Goal: Task Accomplishment & Management: Manage account settings

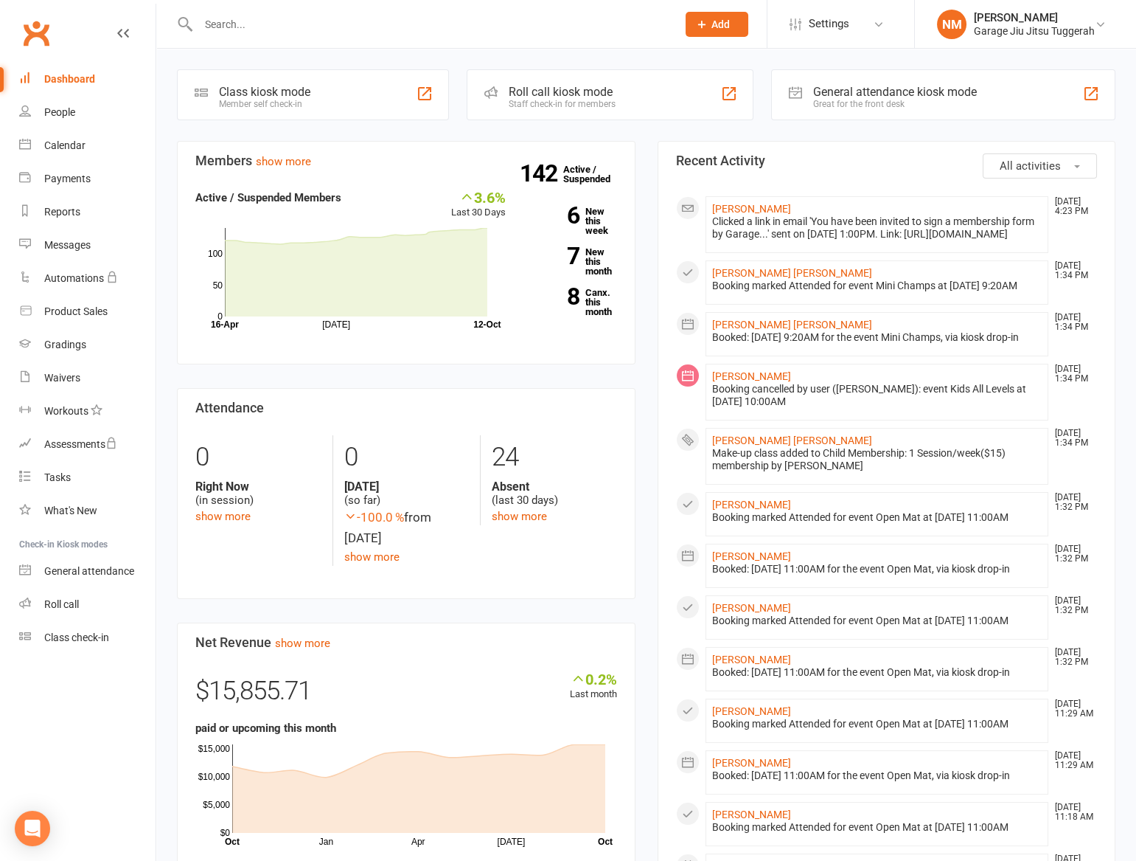
click at [305, 35] on div at bounding box center [422, 24] width 490 height 48
click at [310, 21] on input "text" at bounding box center [430, 24] width 473 height 21
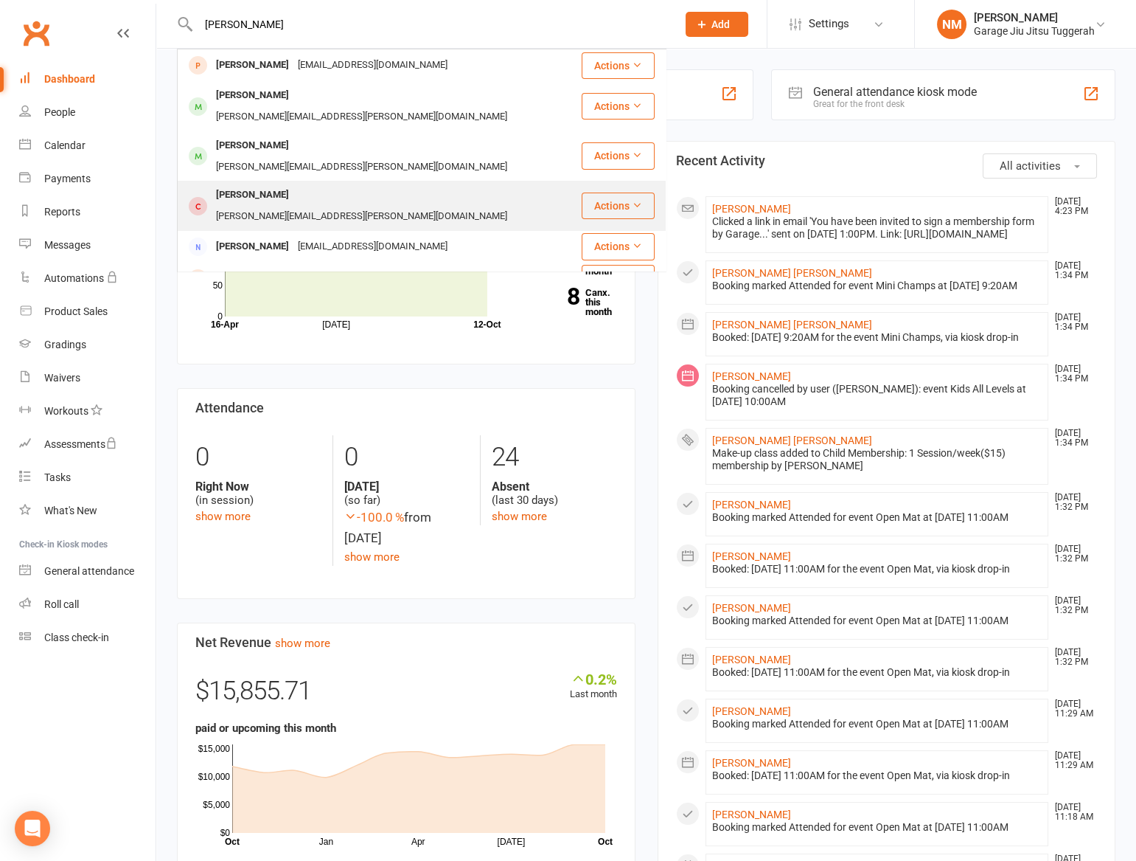
type input "sam"
click at [279, 184] on div "[PERSON_NAME]" at bounding box center [253, 194] width 82 height 21
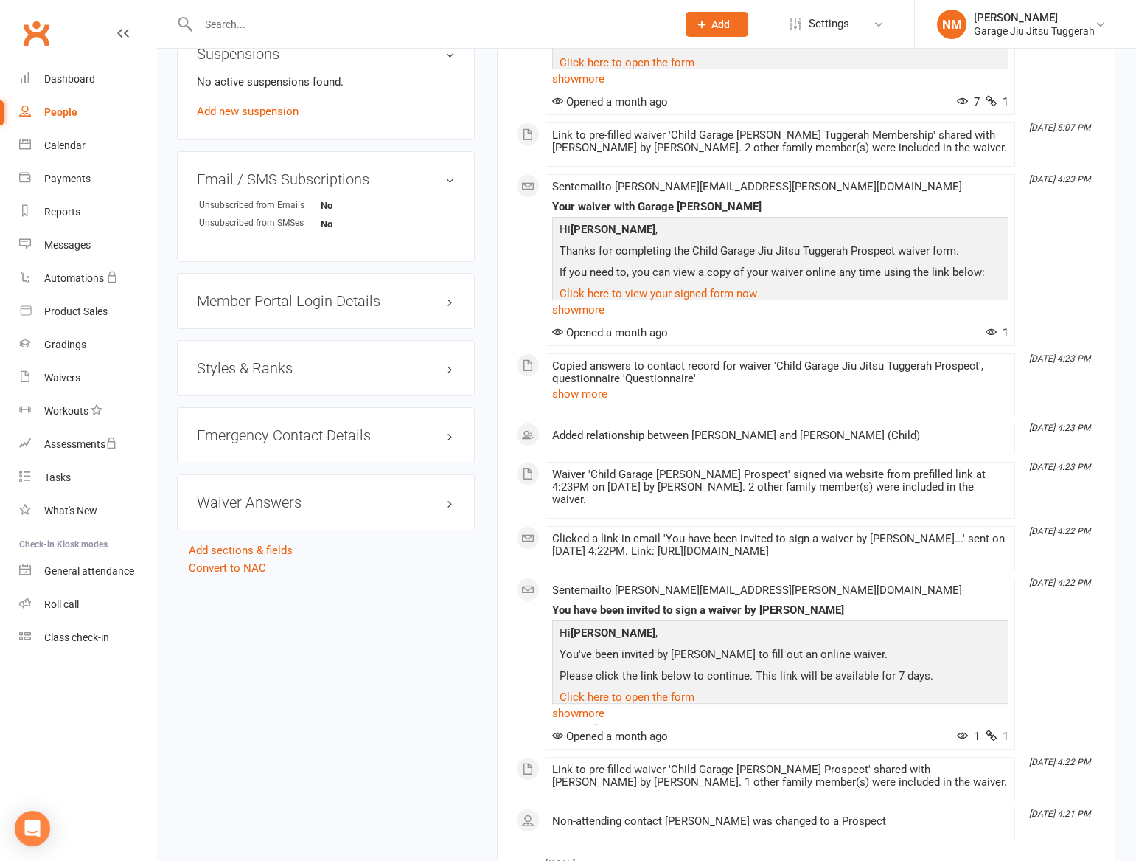
scroll to position [938, 0]
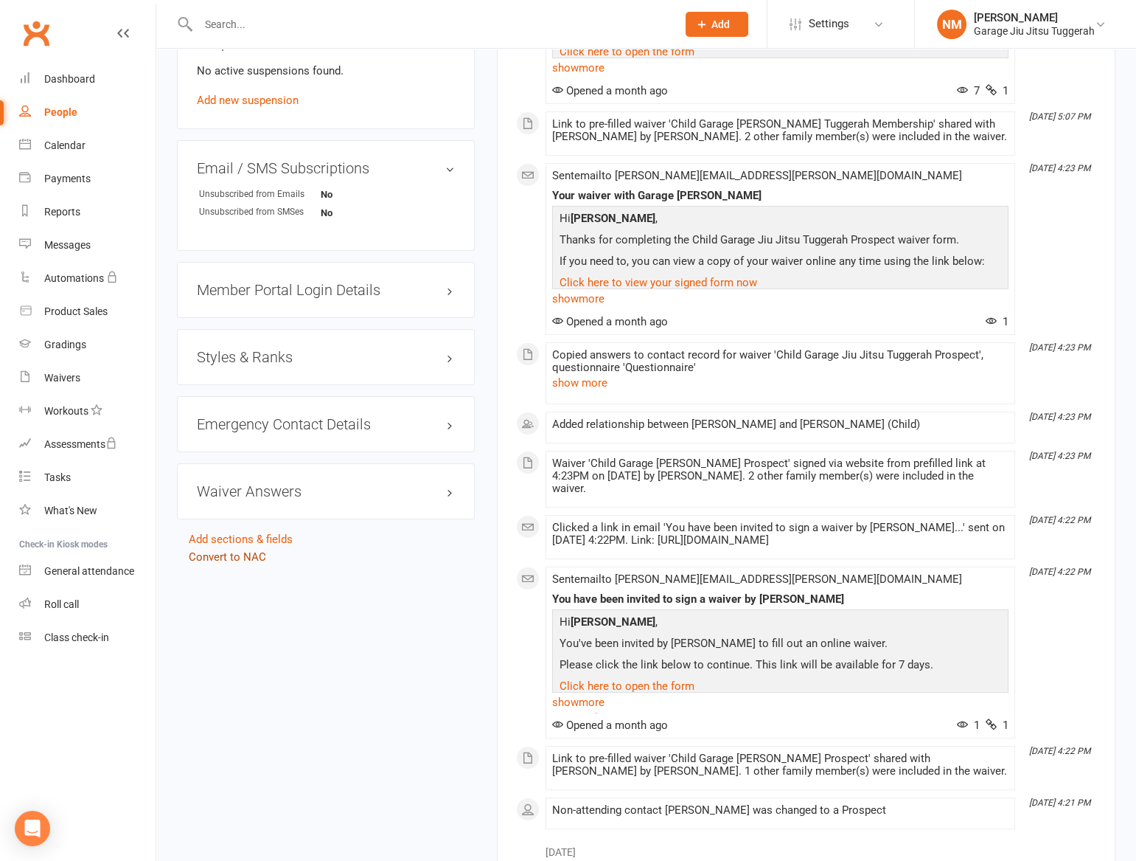
click at [236, 551] on link "Convert to NAC" at bounding box center [227, 556] width 77 height 13
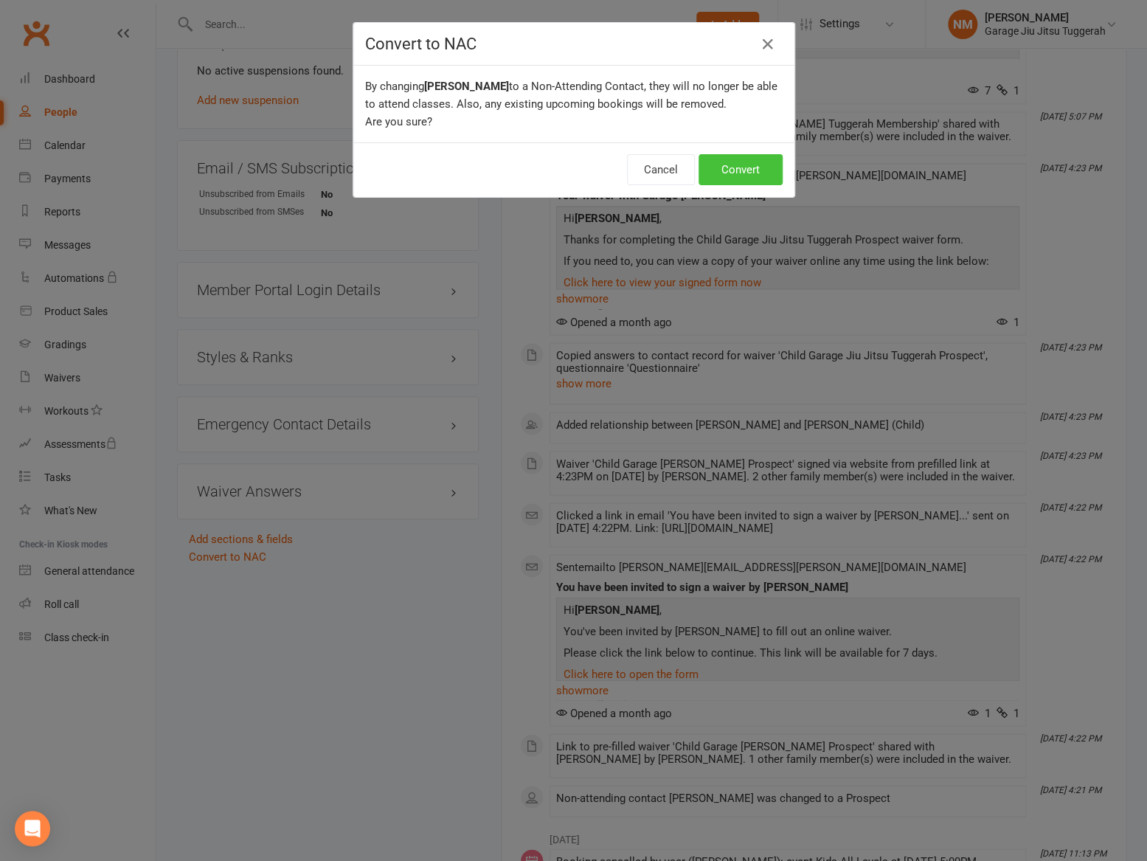
click at [748, 169] on button "Convert" at bounding box center [740, 169] width 84 height 31
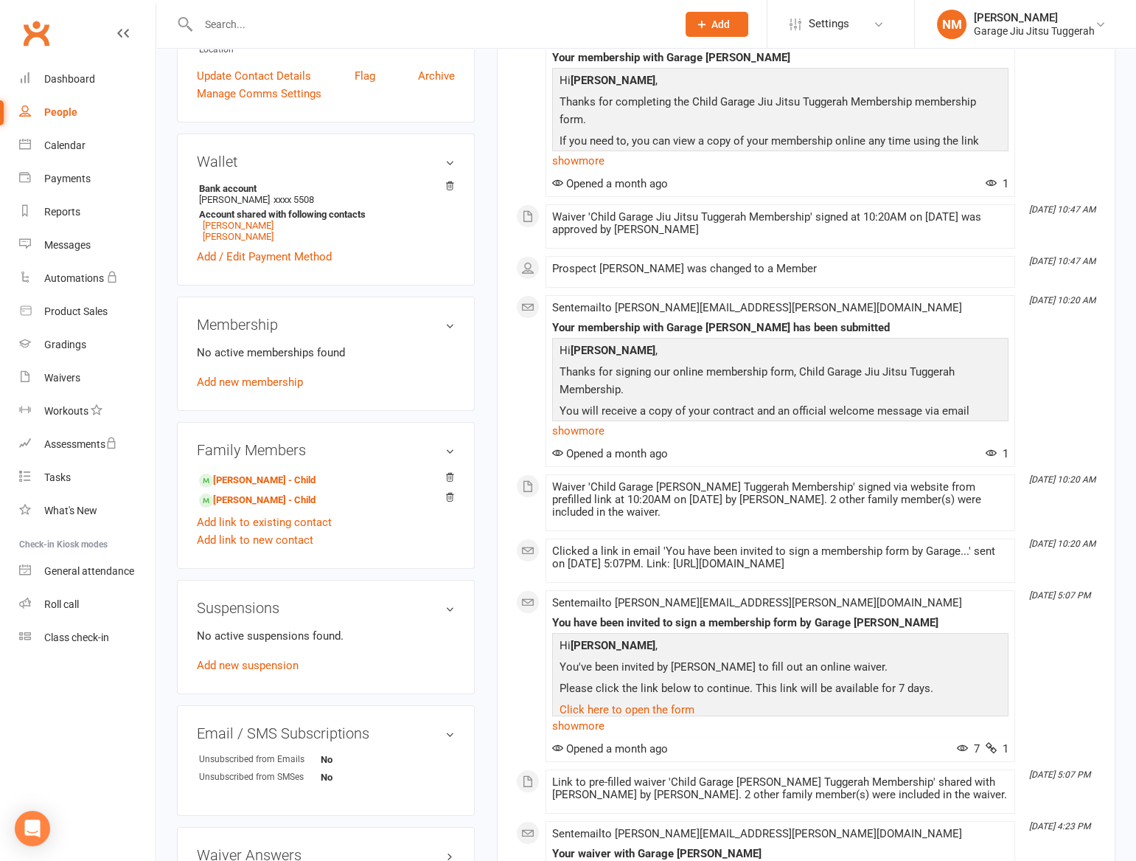
scroll to position [268, 0]
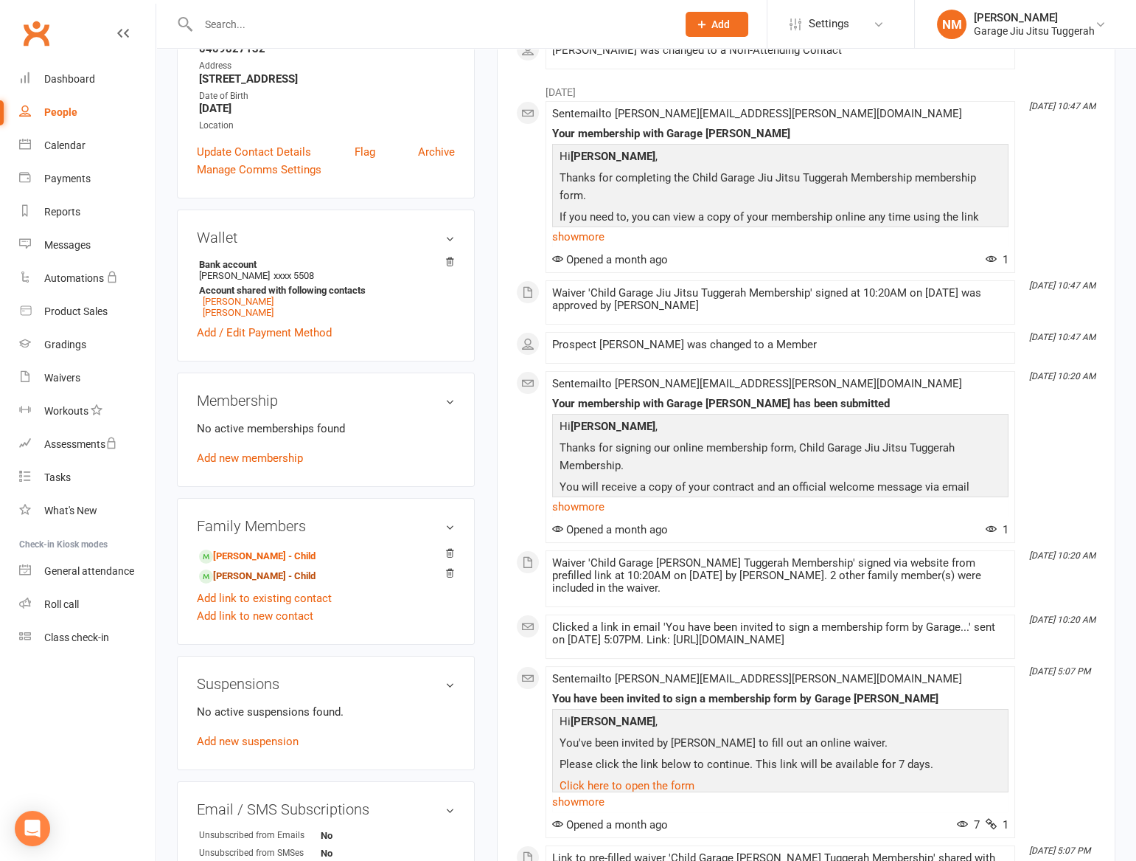
click at [271, 569] on link "Brock Newsome - Child" at bounding box center [257, 576] width 117 height 15
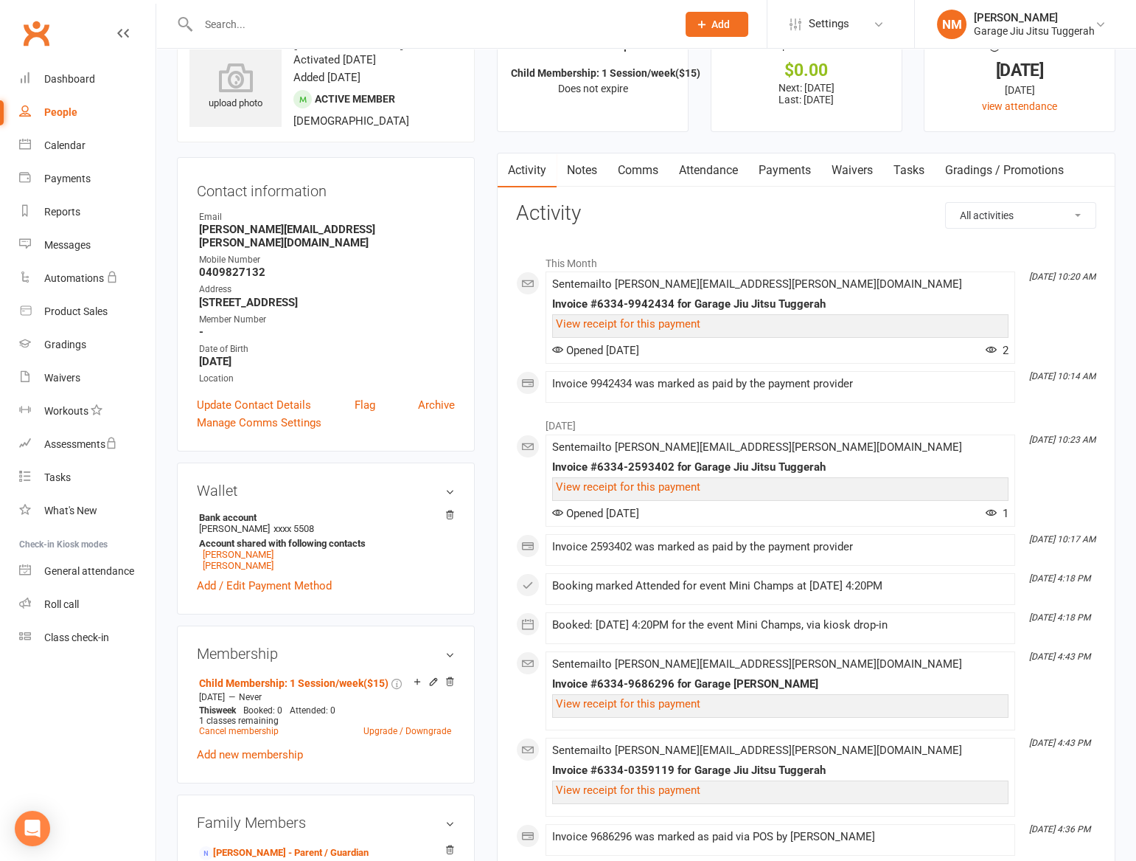
scroll to position [66, 0]
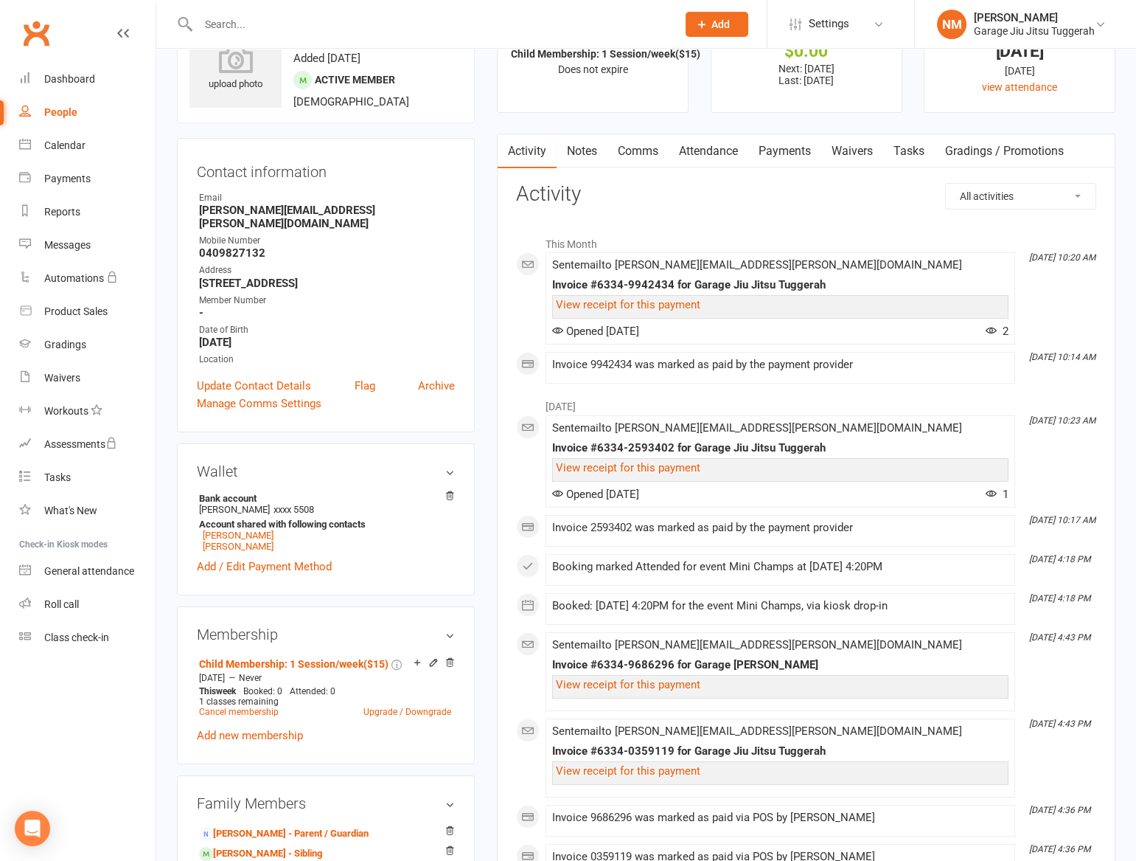
click at [797, 155] on link "Payments" at bounding box center [784, 151] width 73 height 34
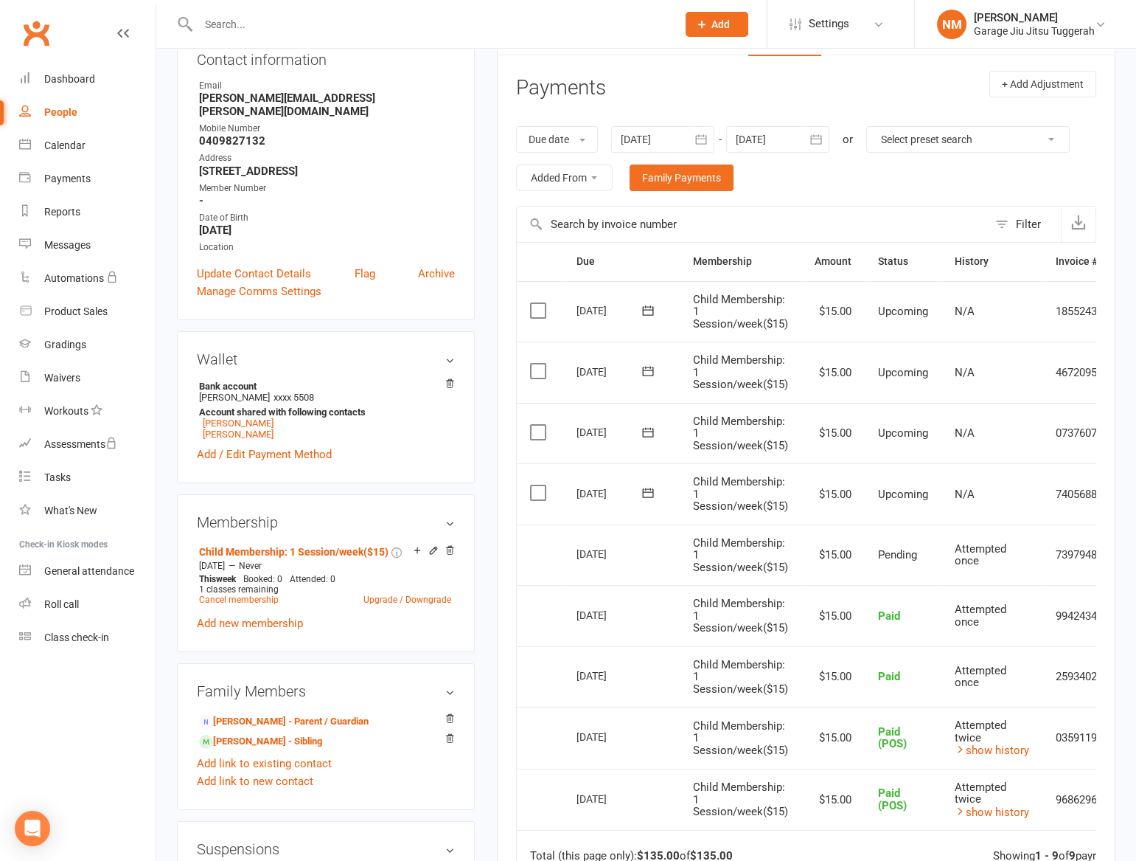
scroll to position [201, 0]
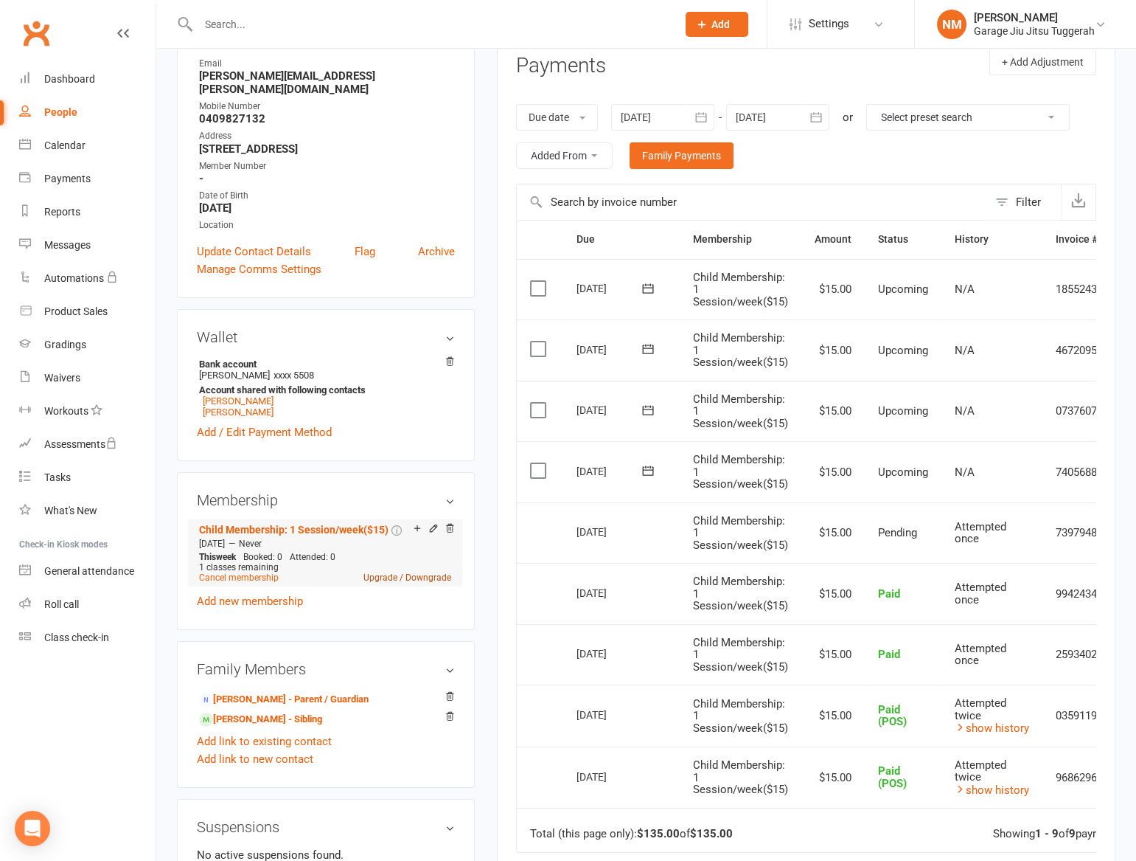
click at [395, 572] on link "Upgrade / Downgrade" at bounding box center [408, 577] width 88 height 10
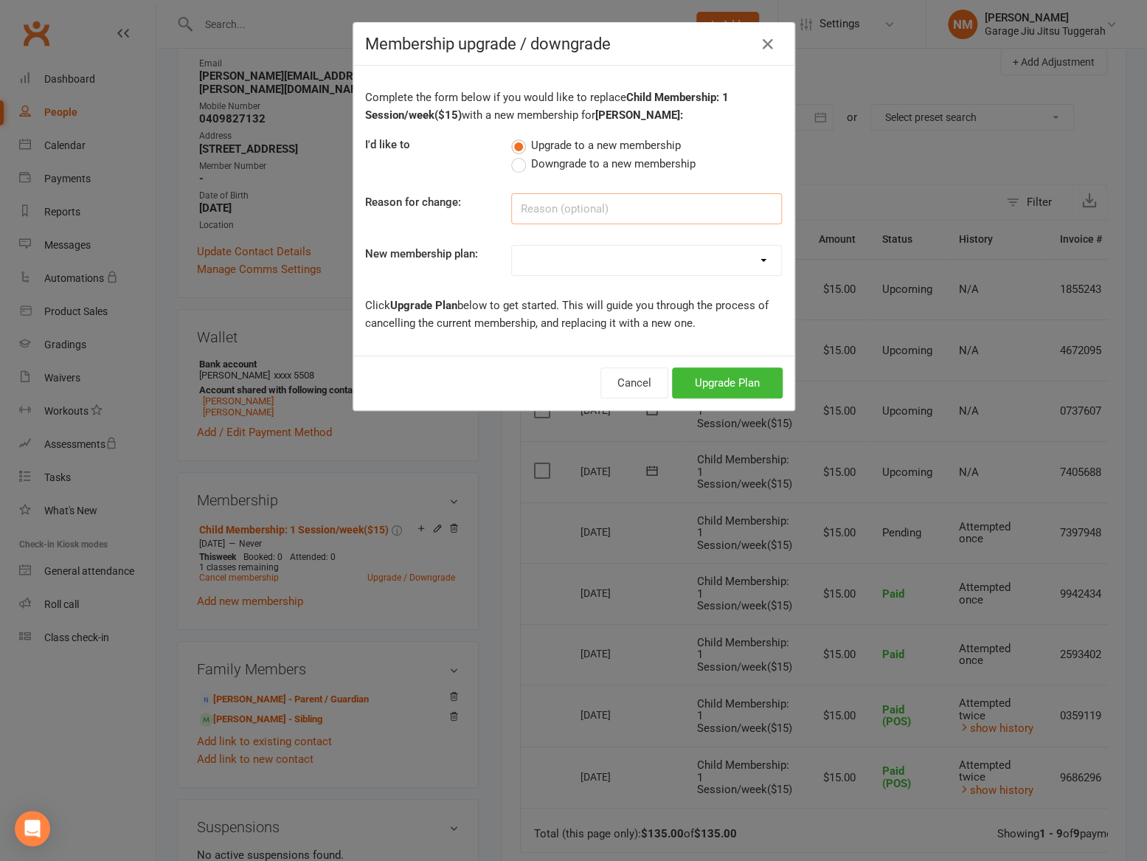
click at [555, 202] on input at bounding box center [646, 208] width 271 height 31
click at [540, 249] on select "Adult Membership: Unlimited Sessions/week($45) Child Membership: Unlimited Sess…" at bounding box center [646, 260] width 269 height 29
select select "2"
click at [512, 246] on select "Adult Membership: Unlimited Sessions/week($45) Child Membership: Unlimited Sess…" at bounding box center [646, 260] width 269 height 29
click at [710, 383] on button "Upgrade Plan" at bounding box center [727, 382] width 111 height 31
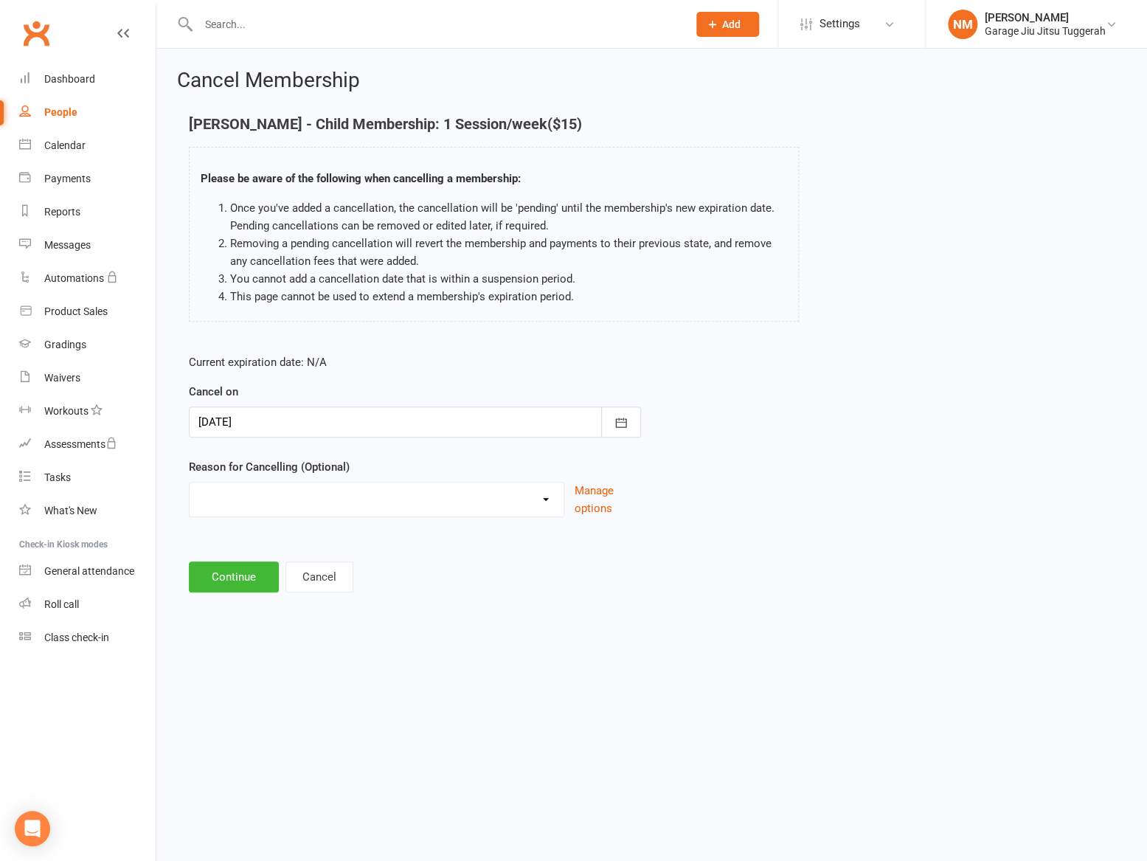
click at [417, 419] on div at bounding box center [415, 421] width 452 height 31
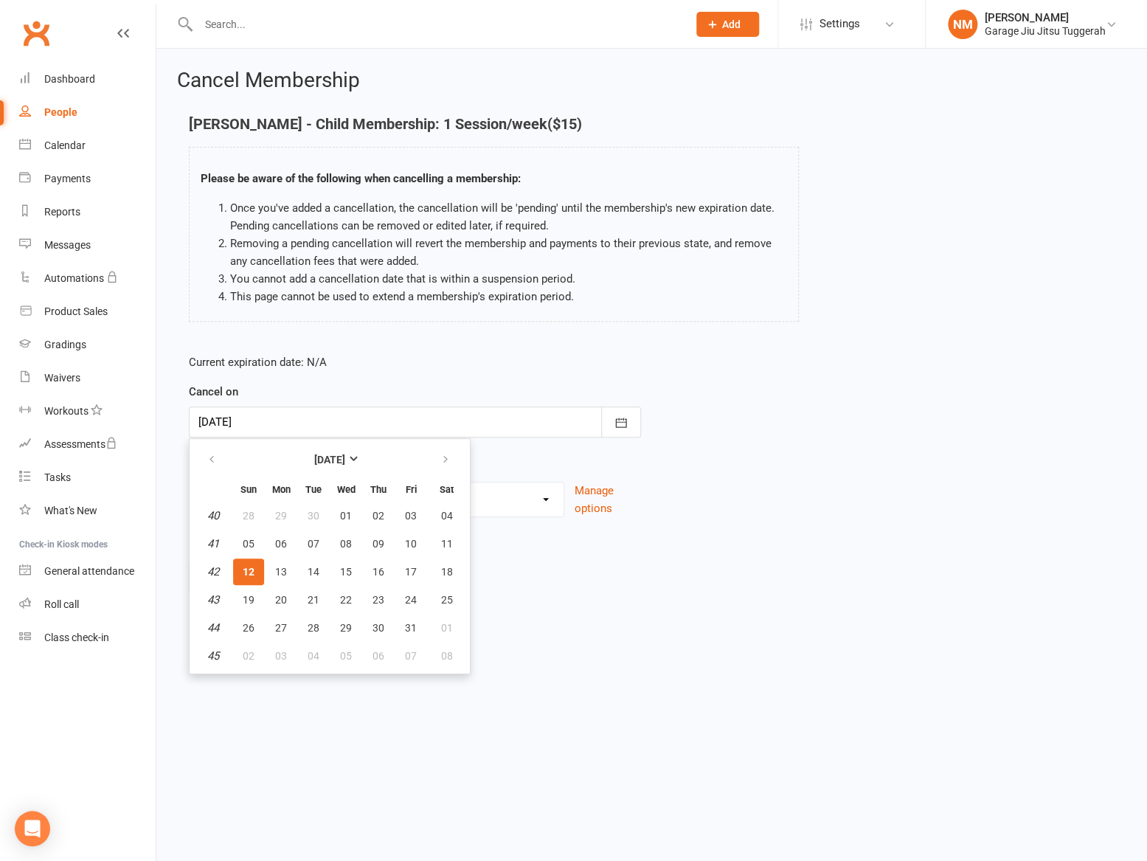
click at [417, 419] on div at bounding box center [415, 421] width 452 height 31
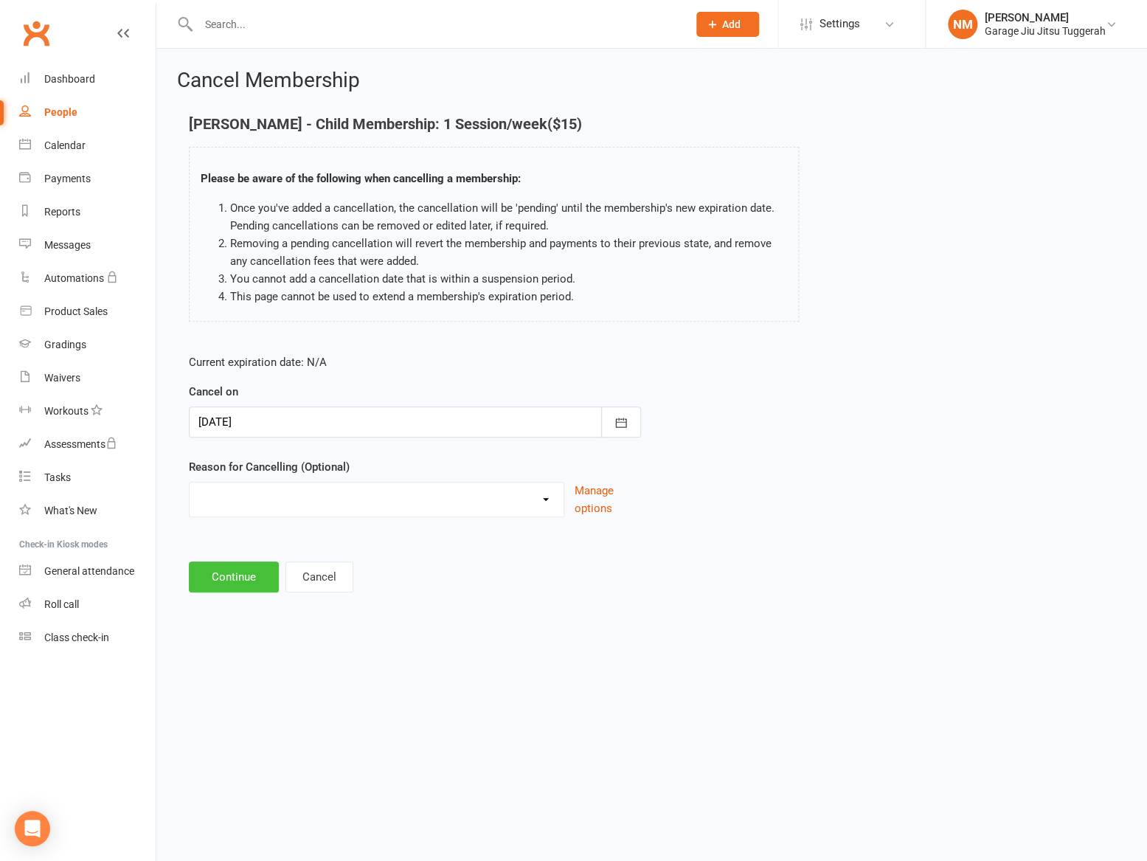
click at [236, 572] on button "Continue" at bounding box center [234, 576] width 90 height 31
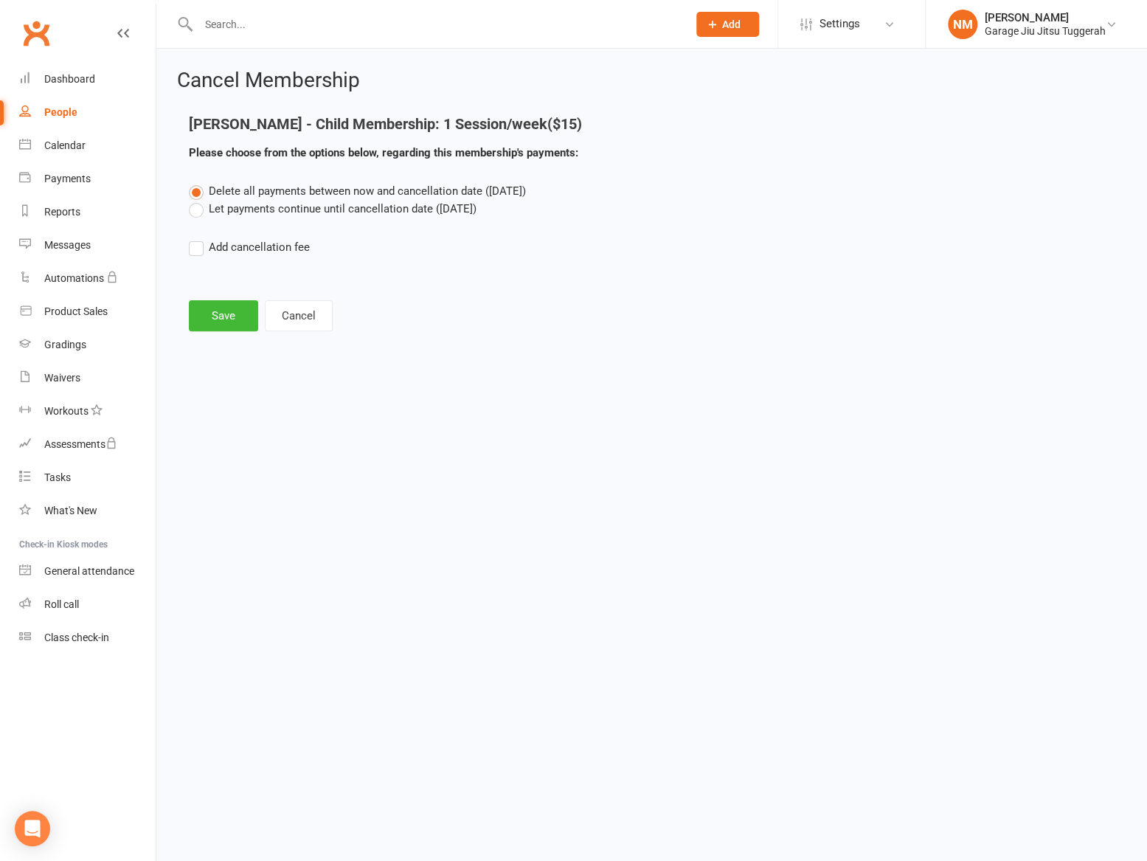
click at [251, 213] on label "Let payments continue until cancellation date (Oct 12, 2025)" at bounding box center [333, 209] width 288 height 18
click at [198, 200] on input "Let payments continue until cancellation date (Oct 12, 2025)" at bounding box center [194, 200] width 10 height 0
click at [219, 319] on button "Save" at bounding box center [223, 315] width 69 height 31
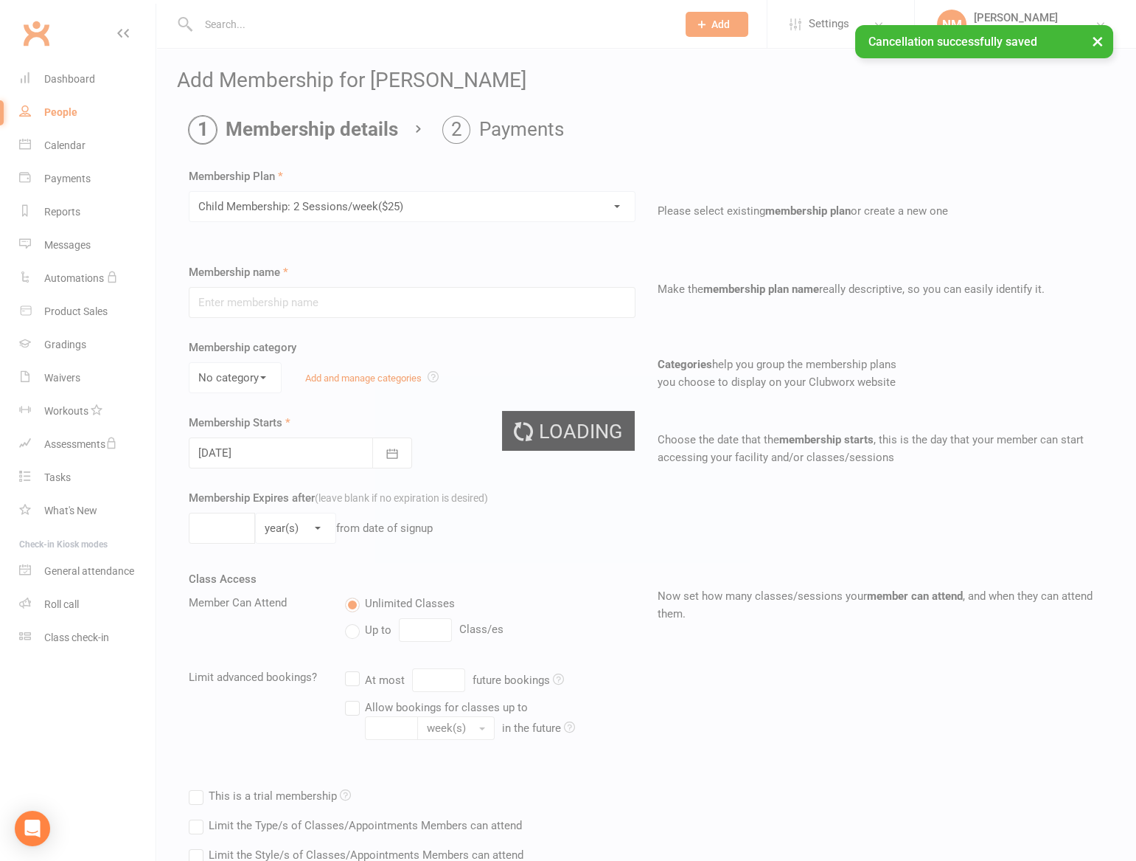
type input "Child Membership: 2 Sessions/week($25)"
select select "1"
type input "0"
type input "2"
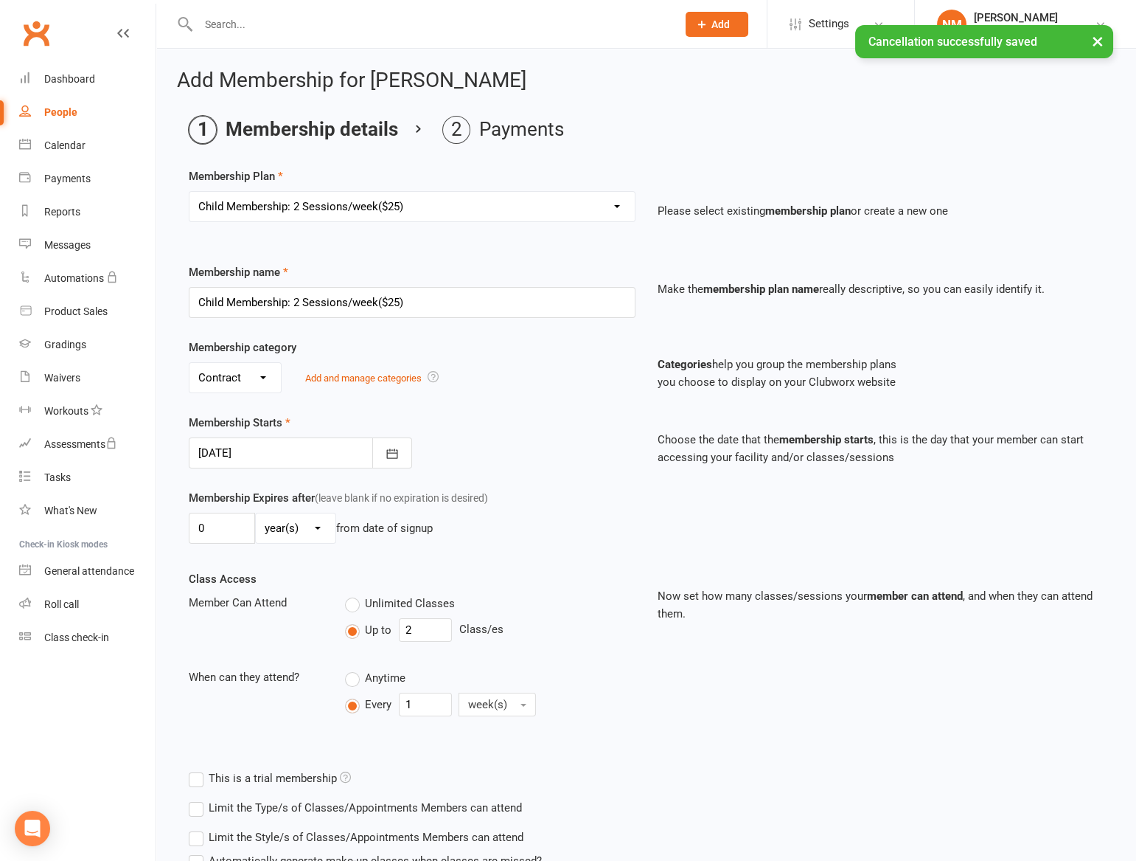
click at [265, 451] on div at bounding box center [300, 452] width 223 height 31
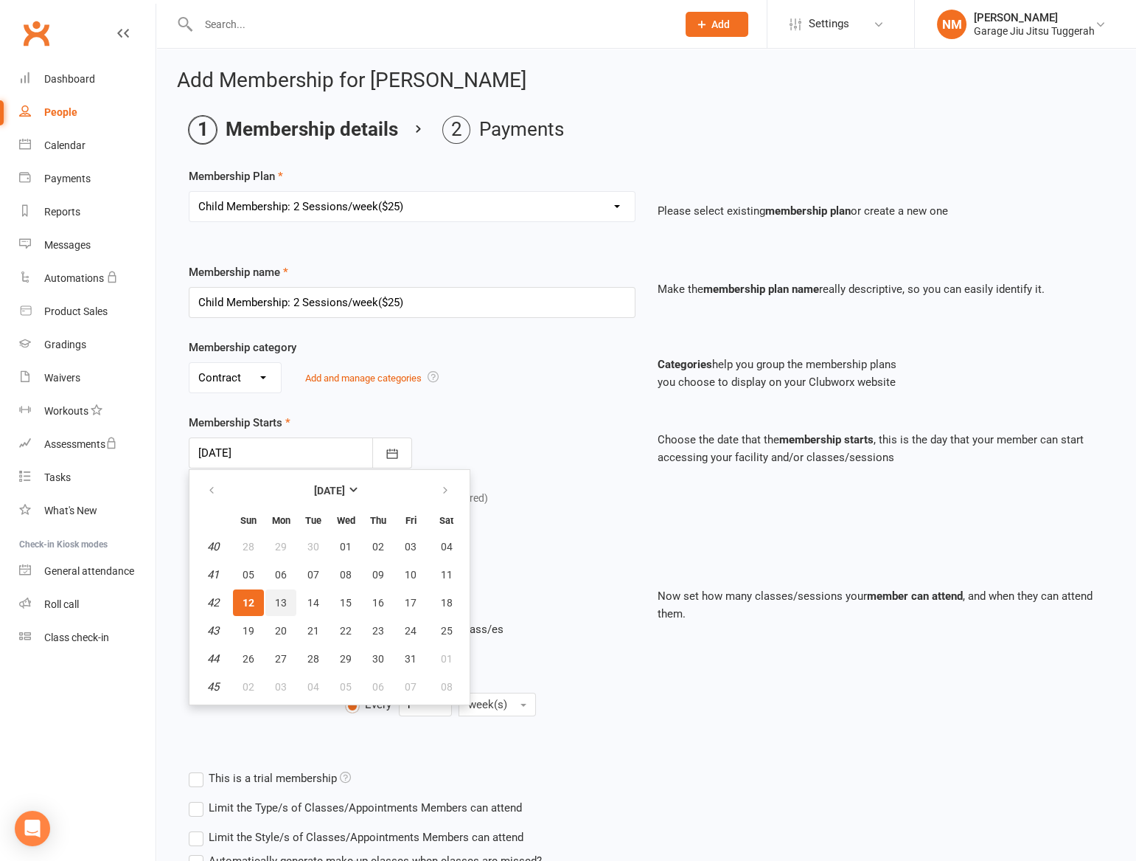
click at [288, 597] on button "13" at bounding box center [280, 602] width 31 height 27
type input "13 Oct 2025"
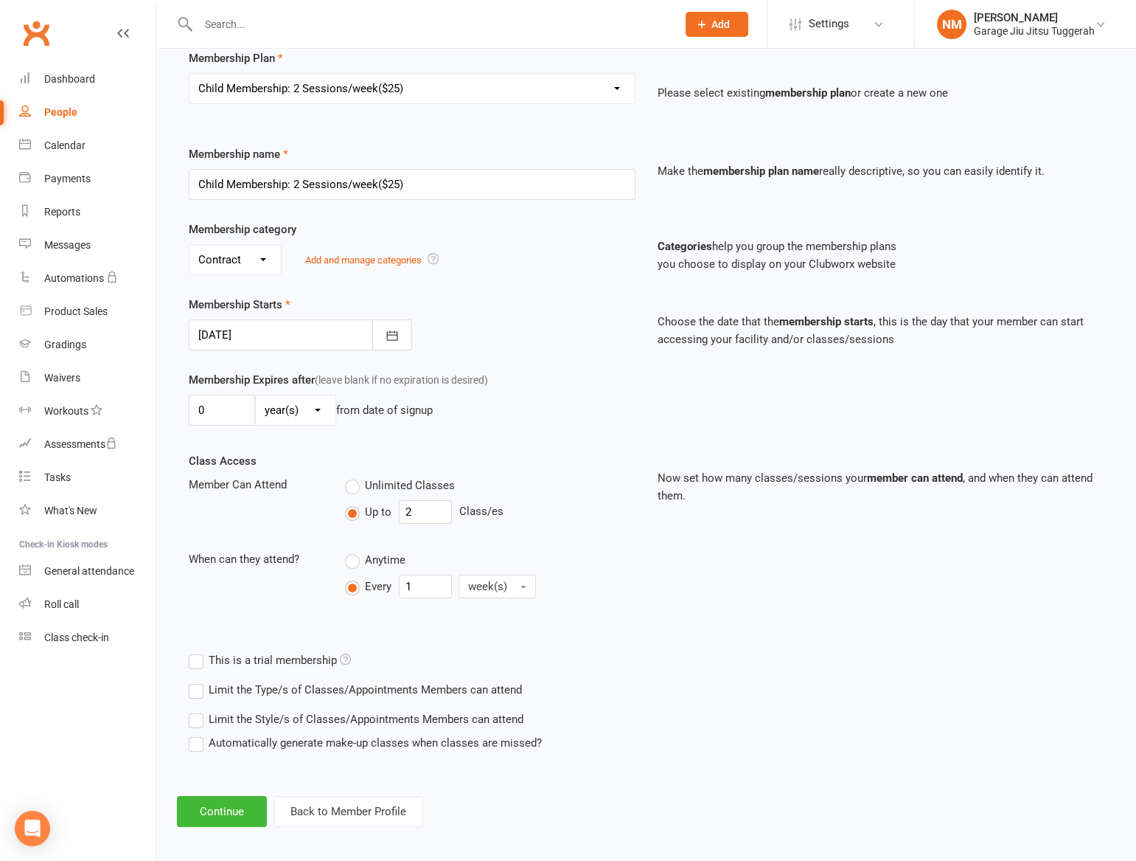
scroll to position [125, 0]
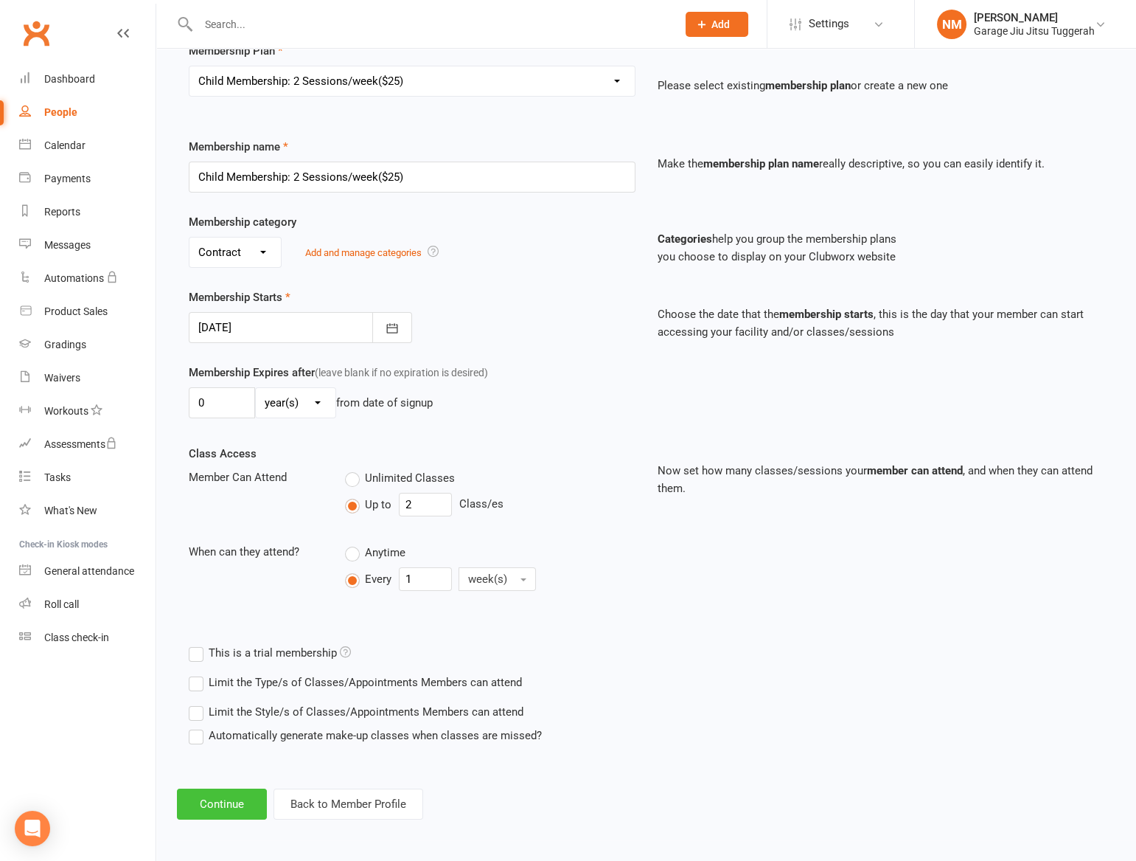
click at [223, 797] on button "Continue" at bounding box center [222, 803] width 90 height 31
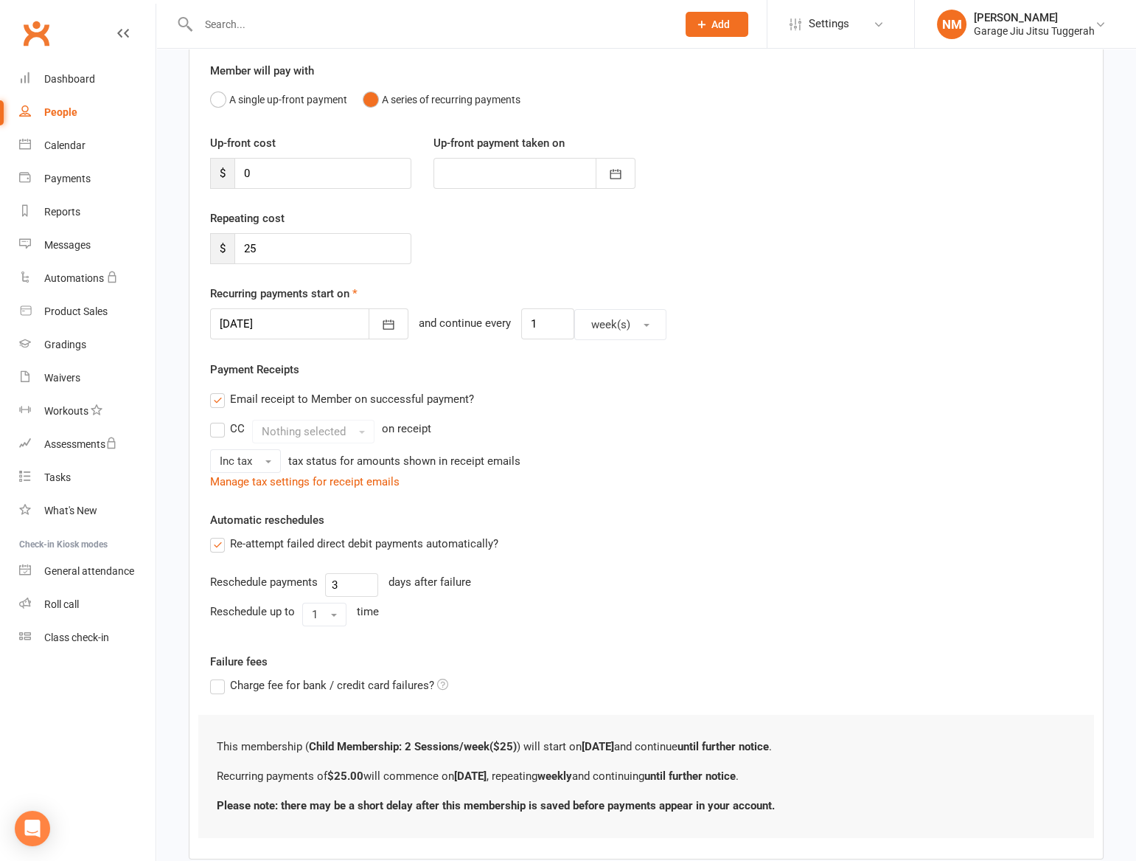
scroll to position [0, 0]
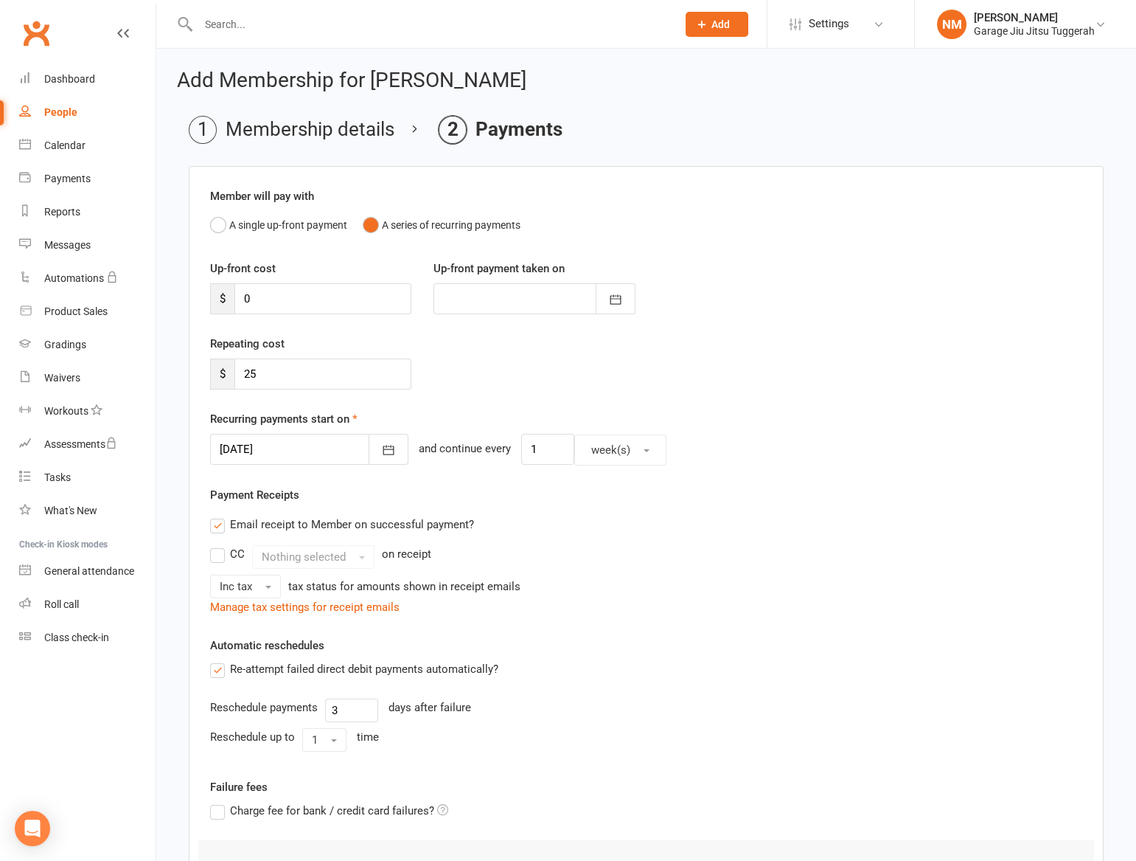
click at [298, 453] on div at bounding box center [309, 449] width 198 height 31
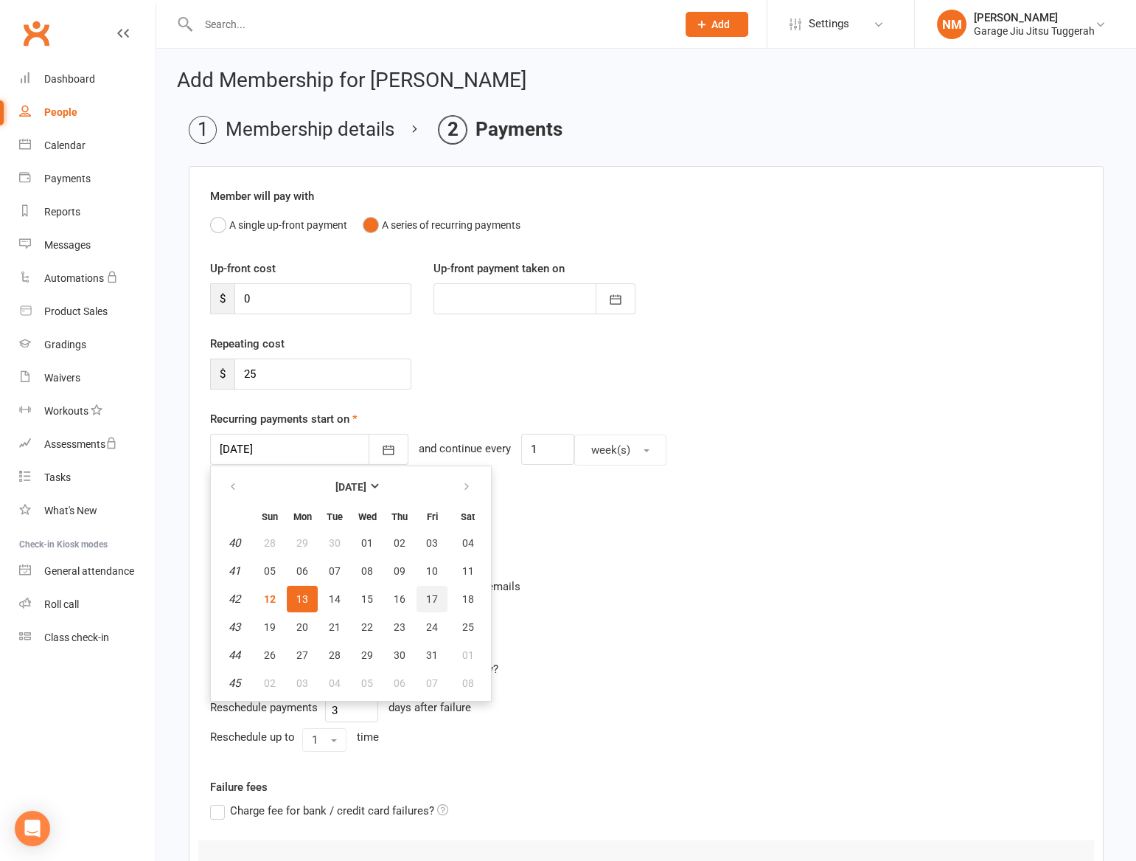
click at [430, 593] on span "17" at bounding box center [432, 599] width 12 height 12
type input "17 Oct 2025"
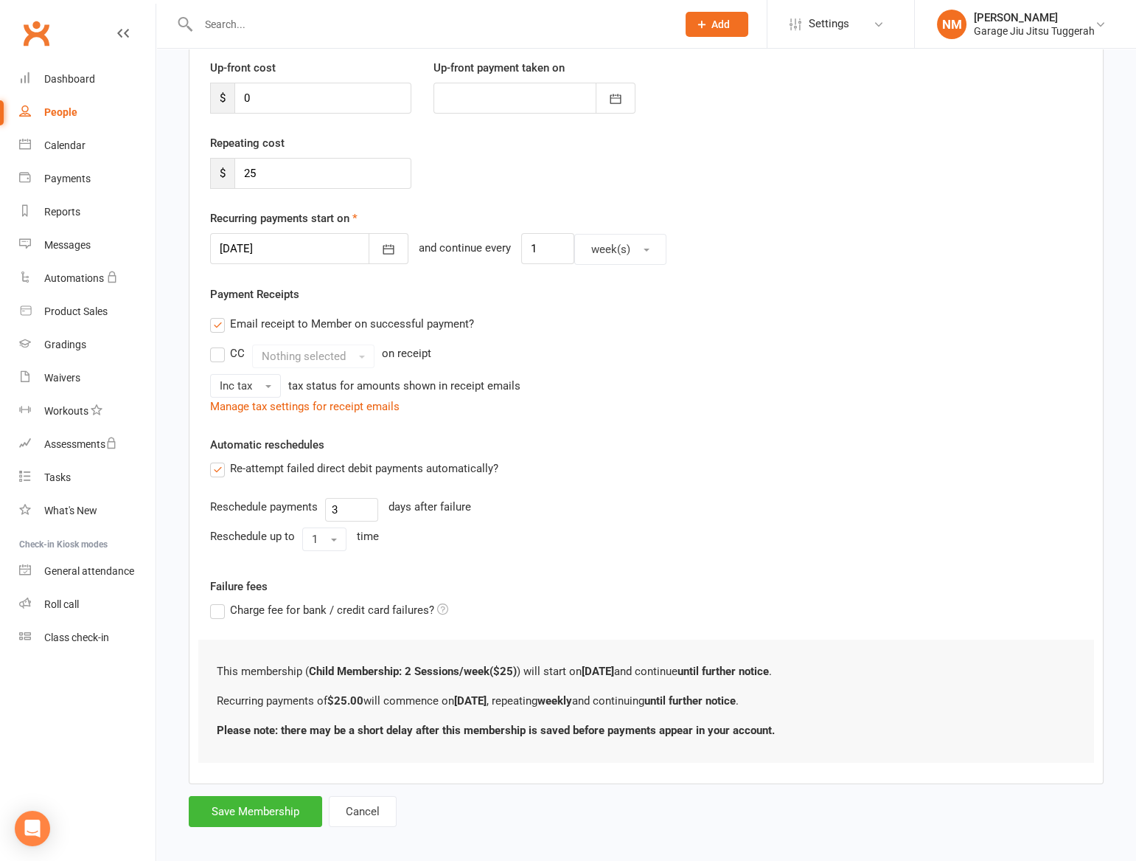
scroll to position [210, 0]
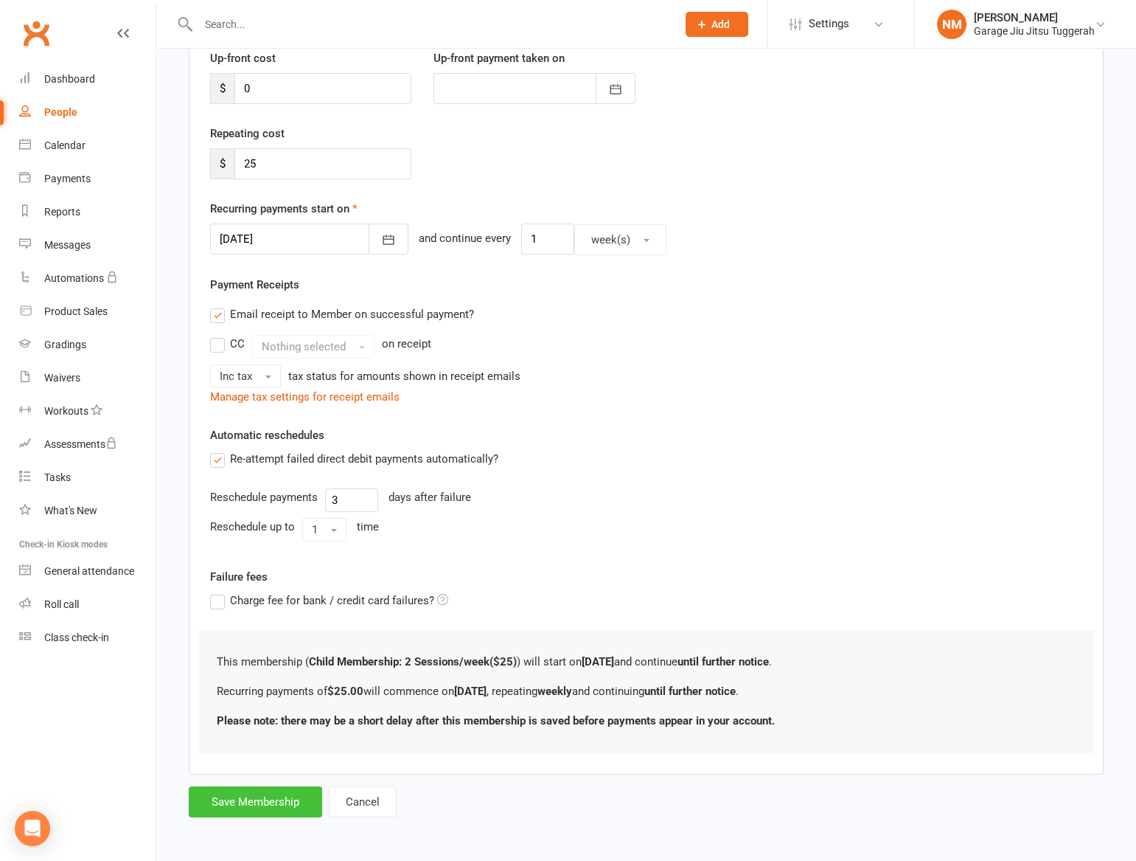
click at [280, 810] on button "Save Membership" at bounding box center [255, 801] width 133 height 31
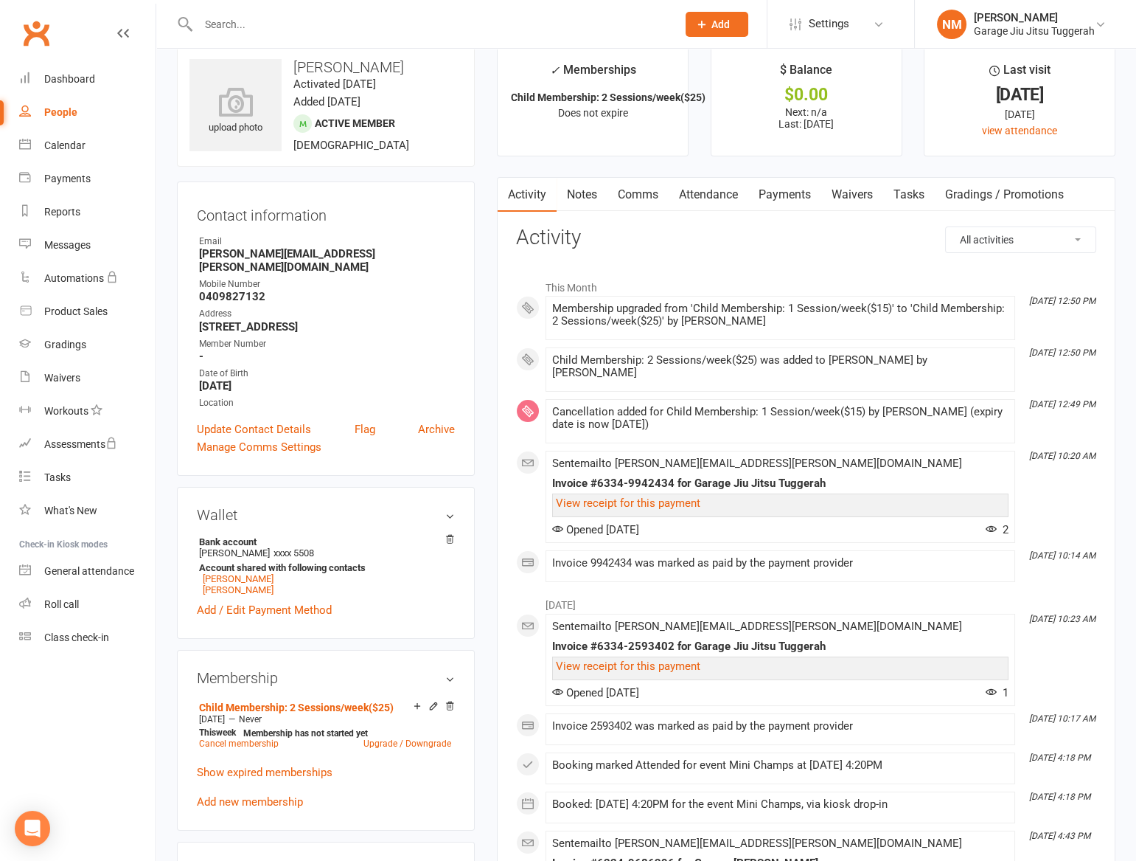
scroll to position [66, 0]
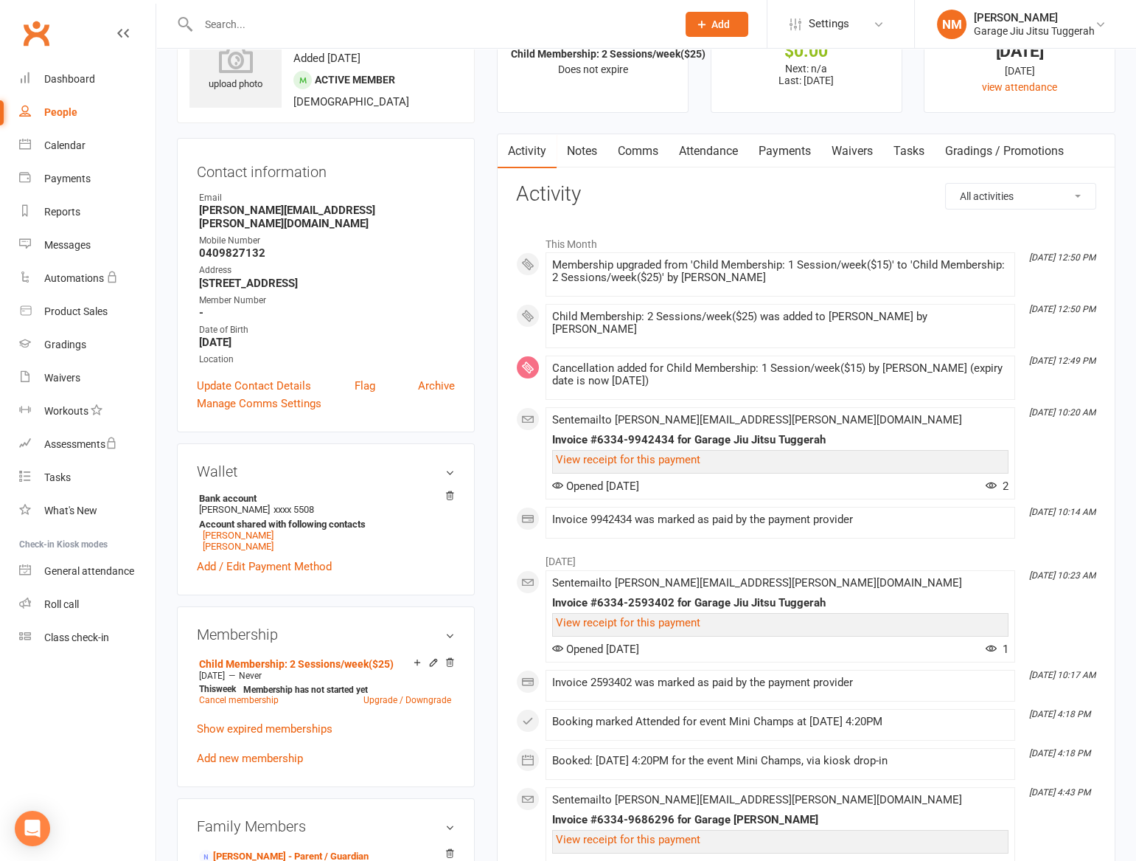
click at [283, 720] on p "Show expired memberships" at bounding box center [326, 729] width 258 height 18
click at [277, 722] on link "Show expired memberships" at bounding box center [265, 728] width 136 height 13
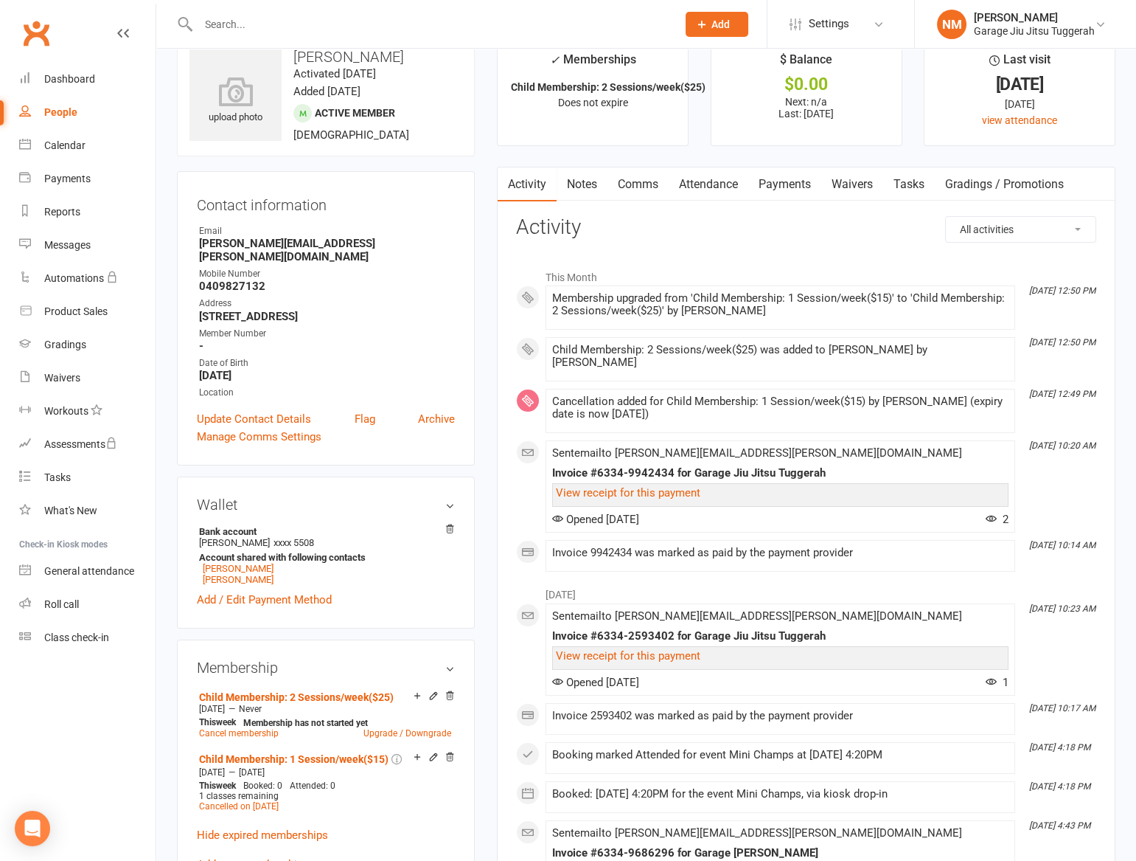
scroll to position [0, 0]
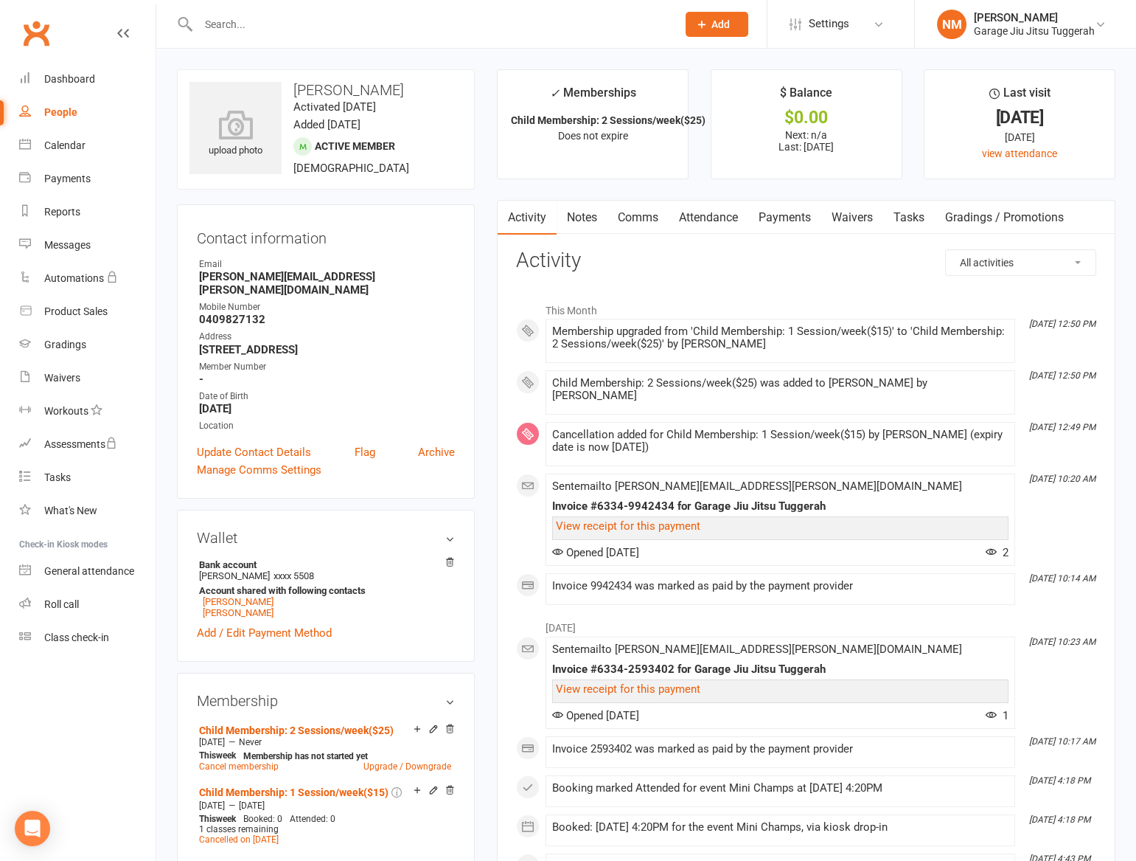
click at [870, 223] on link "Waivers" at bounding box center [852, 218] width 62 height 34
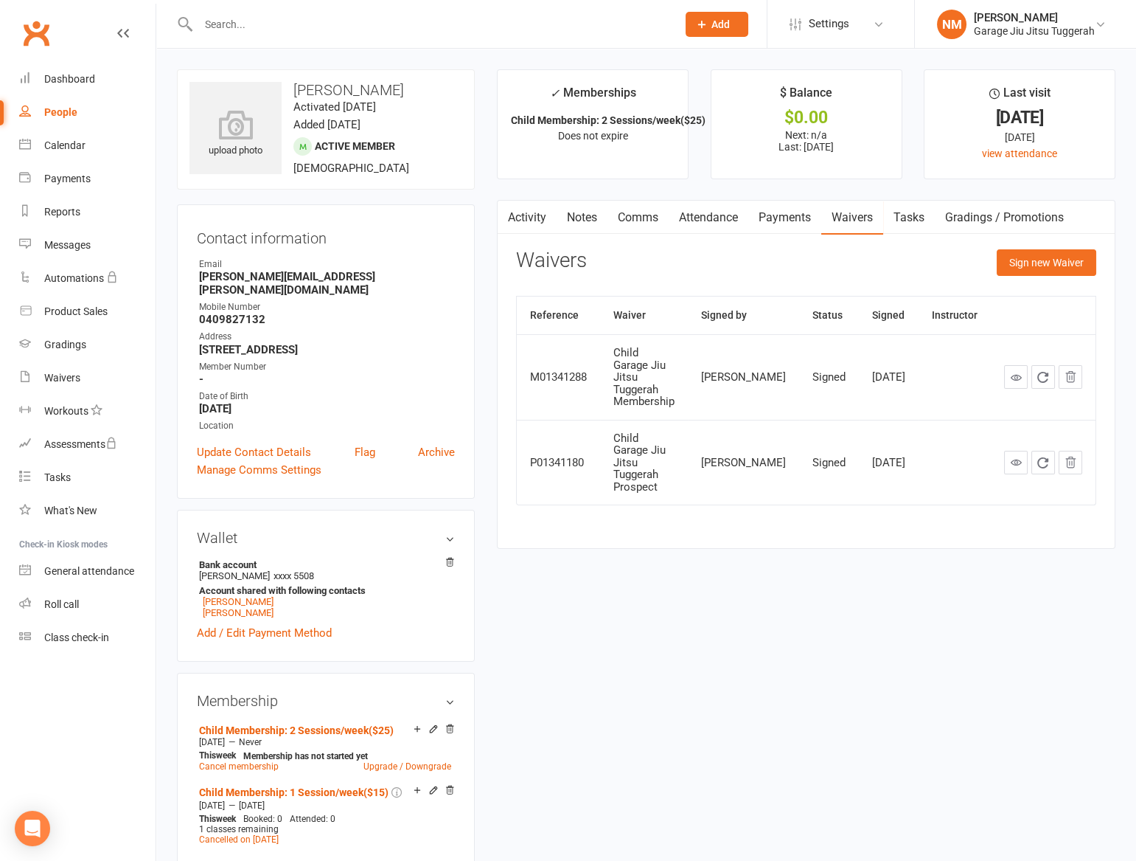
click at [776, 215] on link "Payments" at bounding box center [784, 218] width 73 height 34
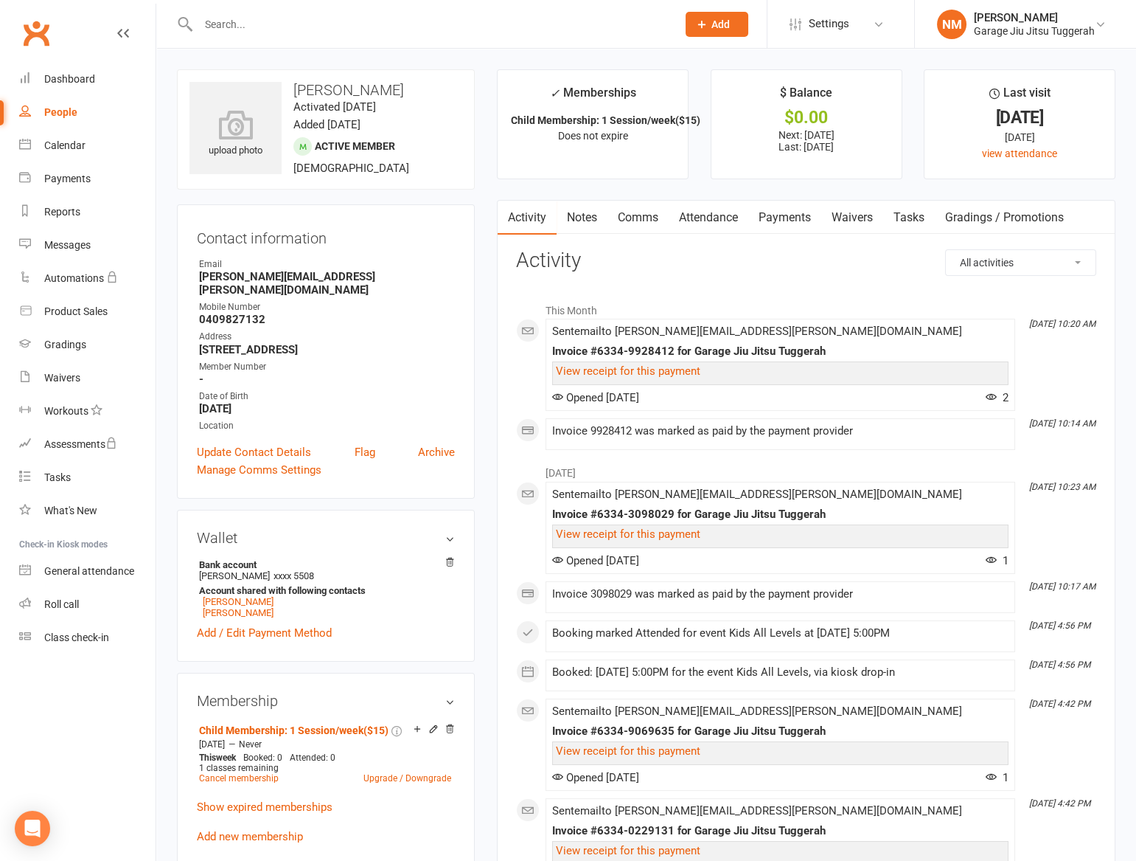
scroll to position [66, 0]
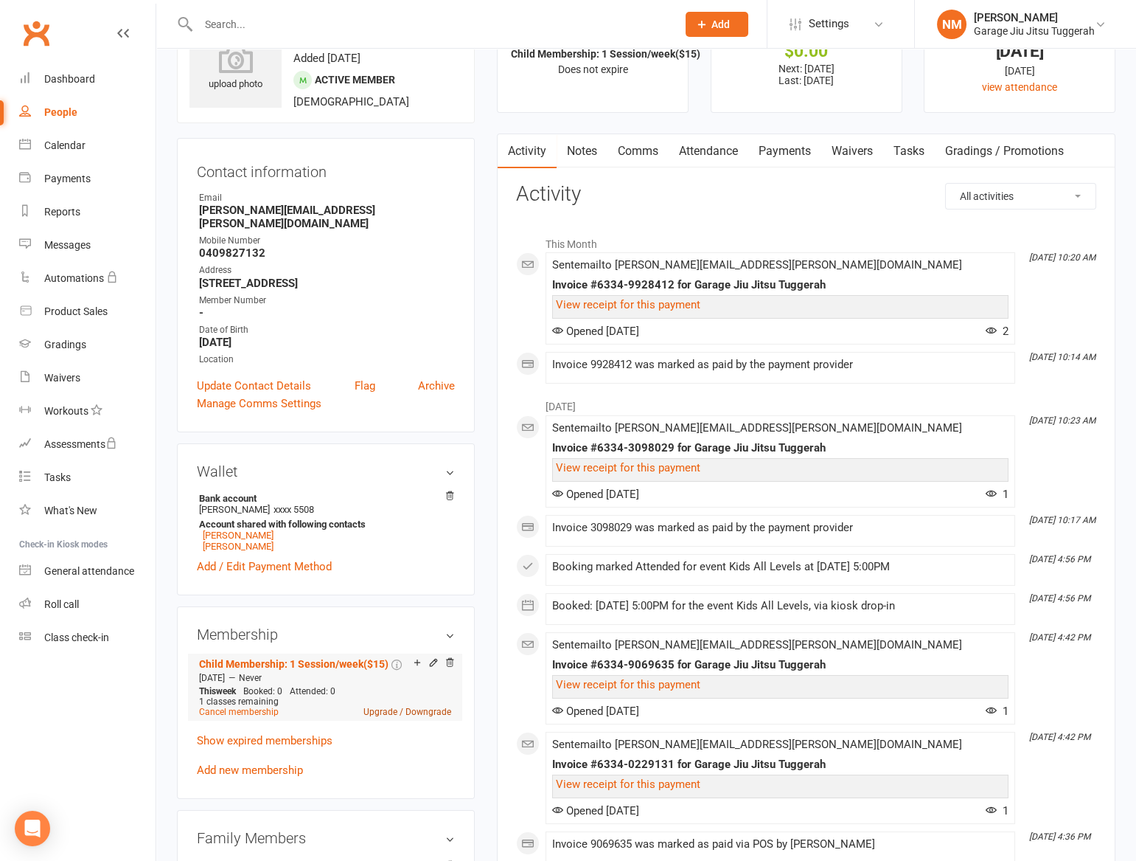
click at [376, 706] on link "Upgrade / Downgrade" at bounding box center [408, 711] width 88 height 10
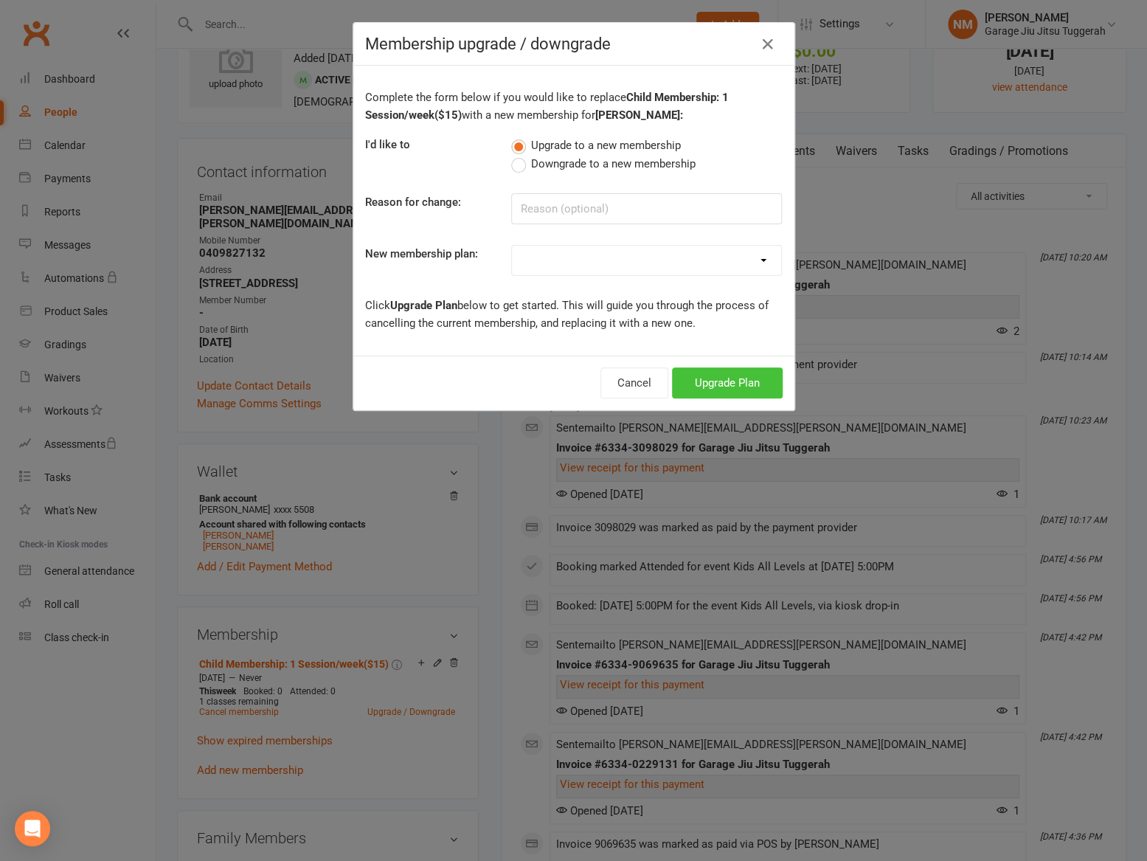
click at [700, 375] on button "Upgrade Plan" at bounding box center [727, 382] width 111 height 31
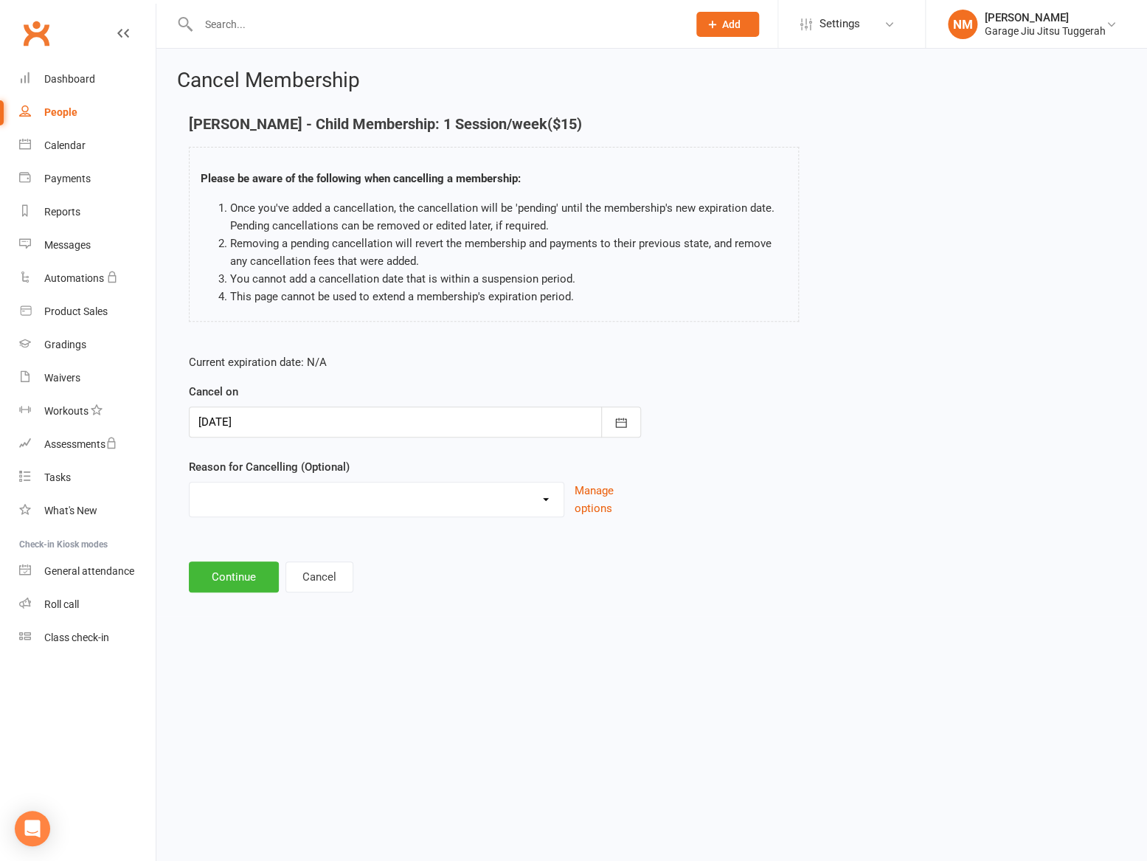
click at [348, 423] on div at bounding box center [415, 421] width 452 height 31
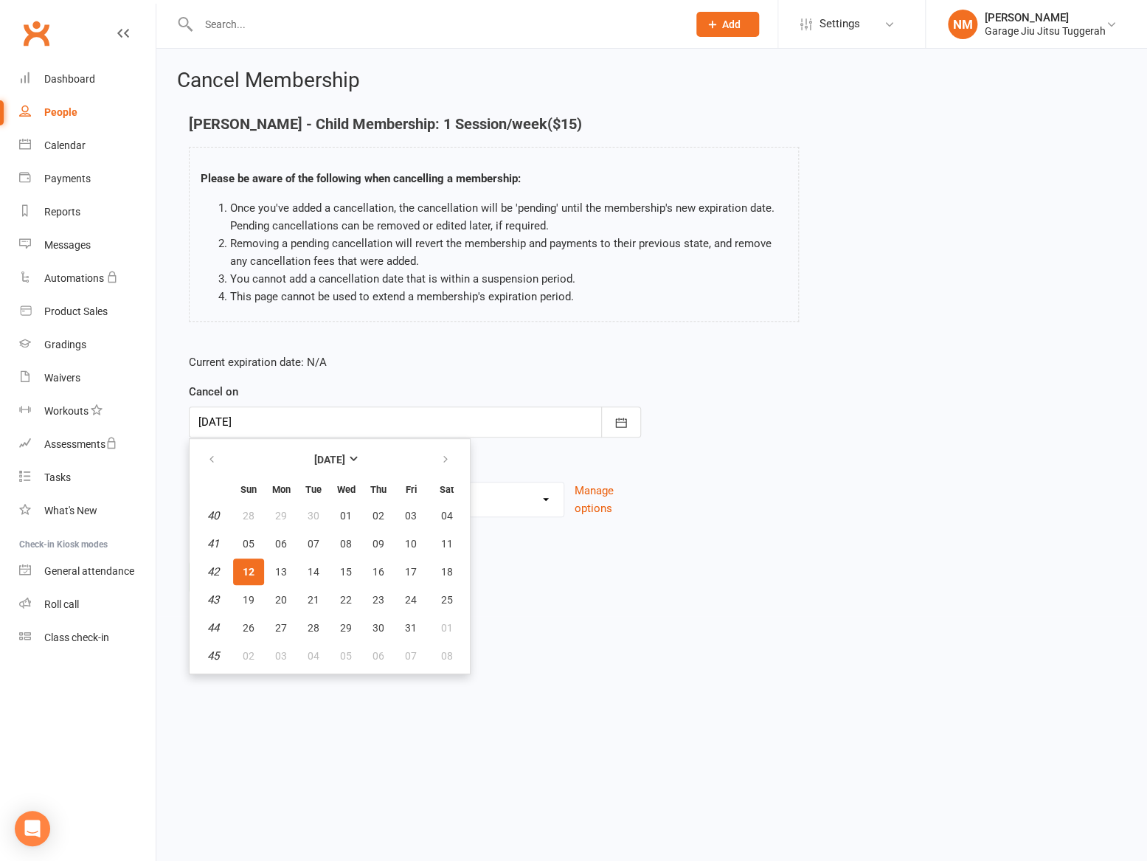
click at [345, 423] on div at bounding box center [415, 421] width 452 height 31
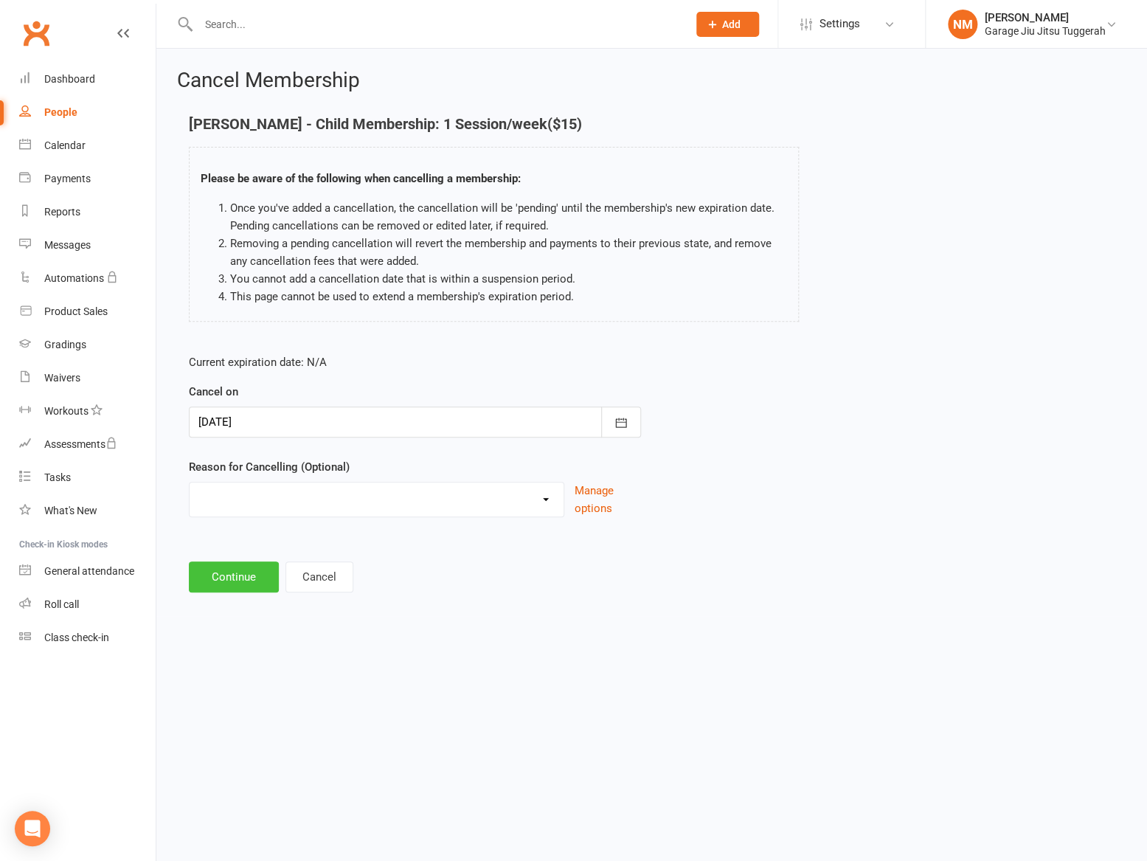
click at [234, 563] on button "Continue" at bounding box center [234, 576] width 90 height 31
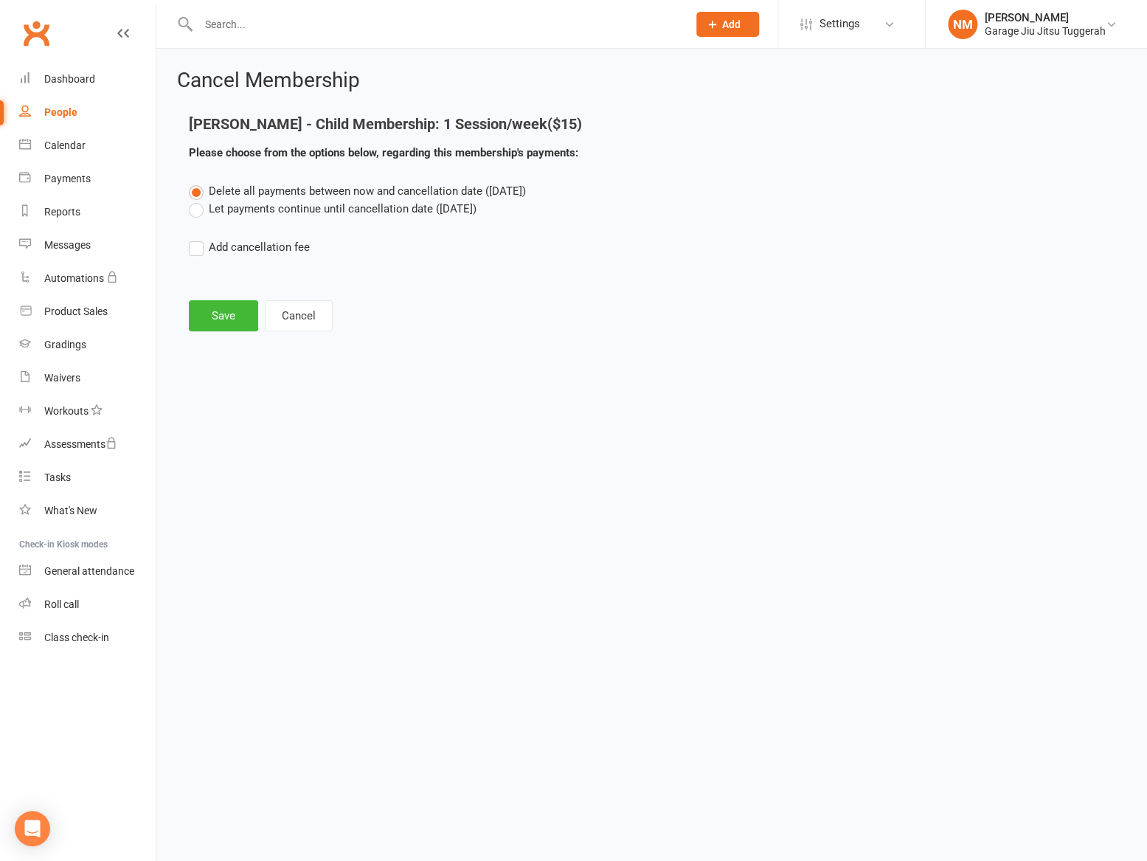
click at [246, 206] on label "Let payments continue until cancellation date (Oct 12, 2025)" at bounding box center [333, 209] width 288 height 18
click at [198, 200] on input "Let payments continue until cancellation date (Oct 12, 2025)" at bounding box center [194, 200] width 10 height 0
click at [212, 326] on button "Save" at bounding box center [223, 315] width 69 height 31
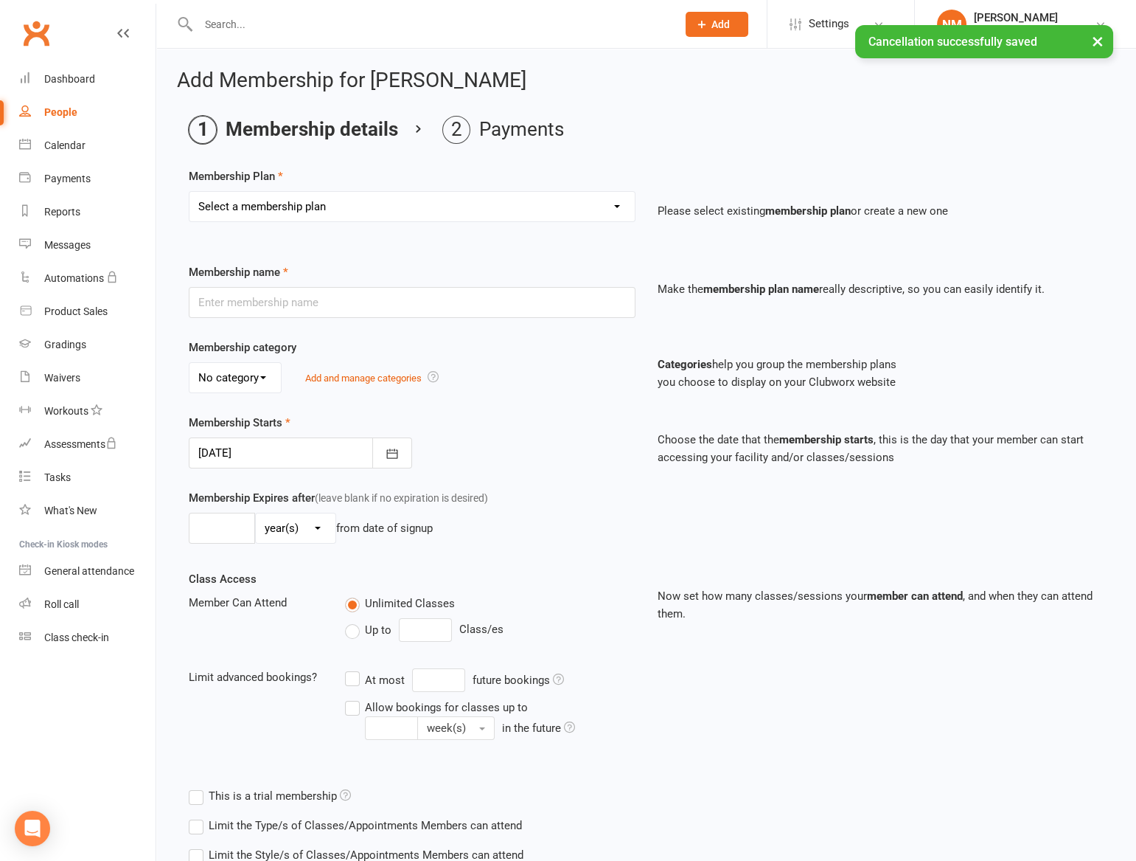
click at [312, 205] on select "Select a membership plan Create new Membership Plan Adult Membership: Unlimited…" at bounding box center [412, 206] width 445 height 29
select select "3"
click at [190, 192] on select "Select a membership plan Create new Membership Plan Adult Membership: Unlimited…" at bounding box center [412, 206] width 445 height 29
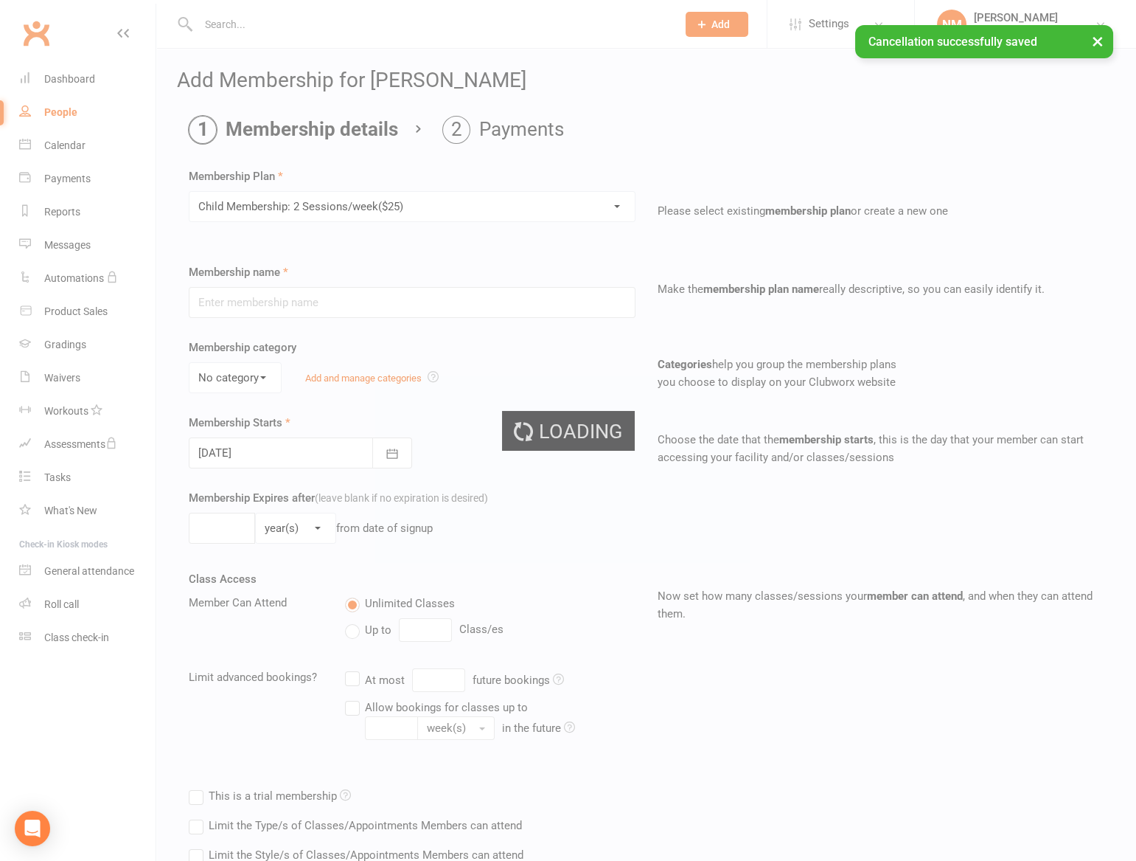
type input "Child Membership: 2 Sessions/week($25)"
select select "1"
type input "0"
type input "2"
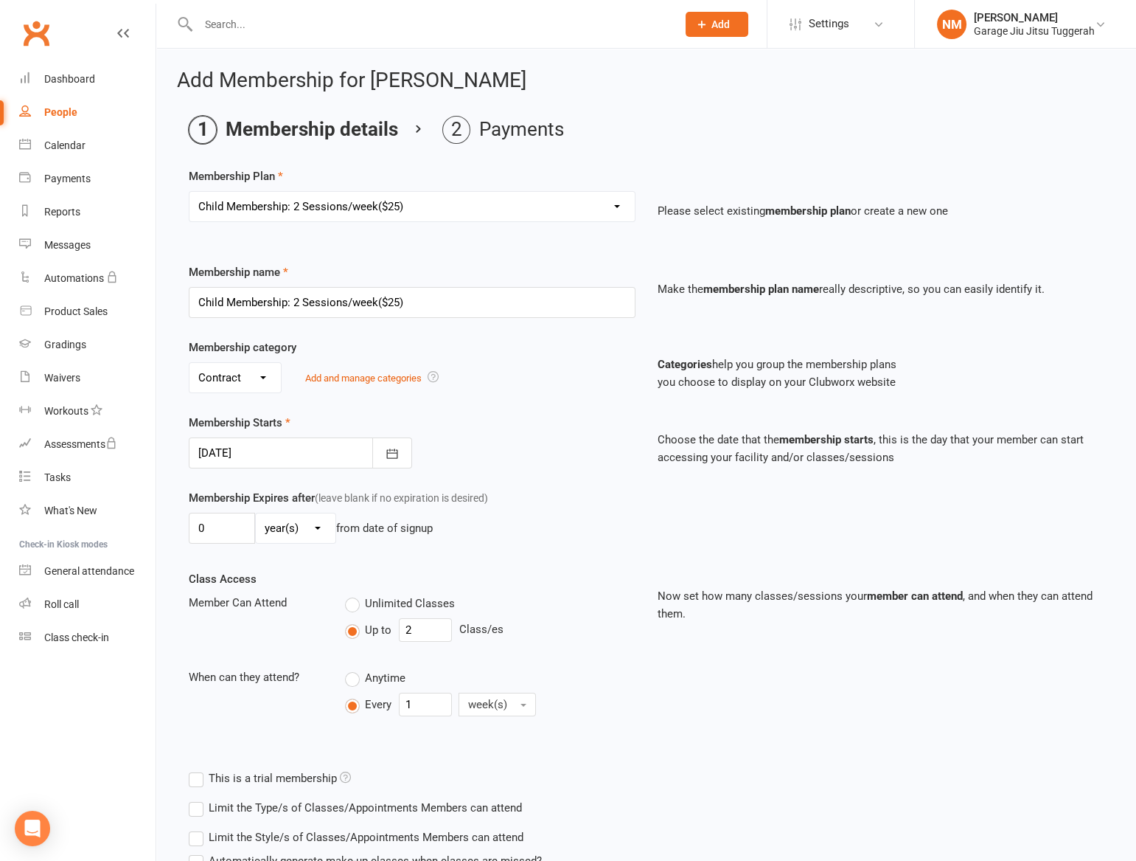
click at [257, 444] on div at bounding box center [300, 452] width 223 height 31
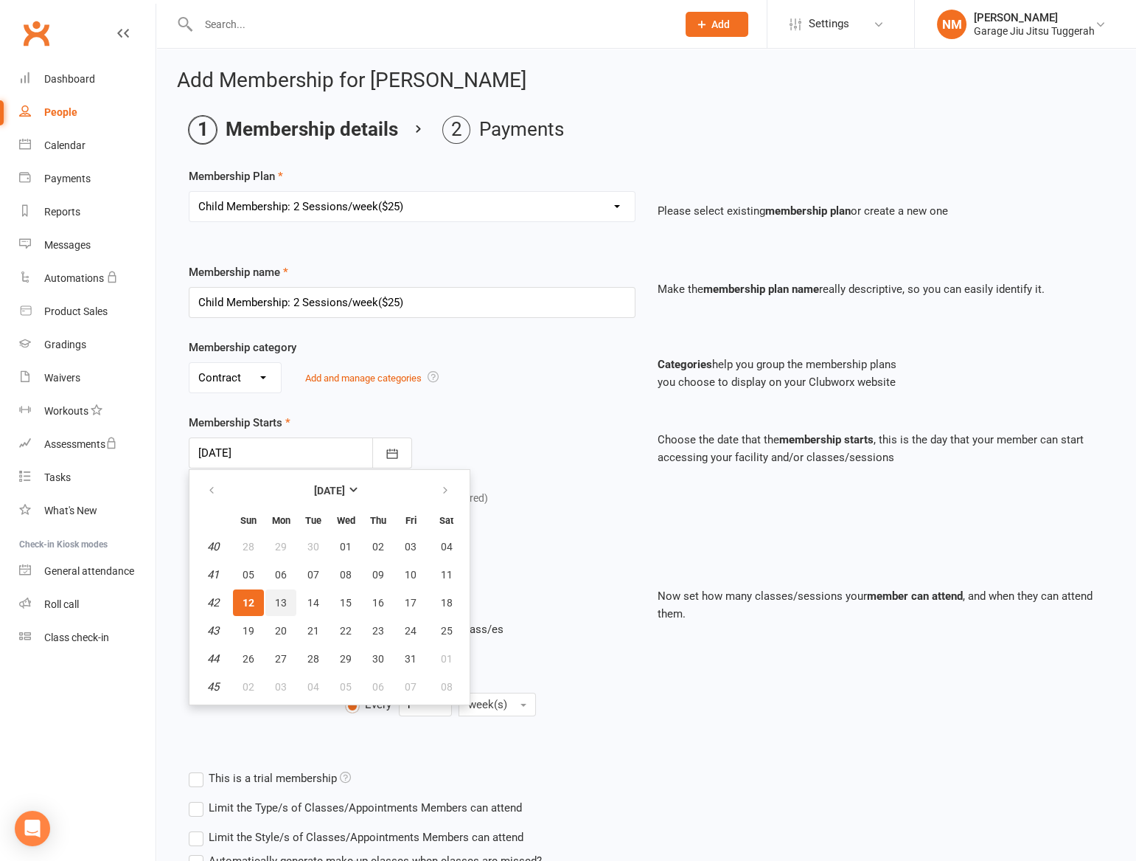
click at [273, 594] on button "13" at bounding box center [280, 602] width 31 height 27
type input "13 Oct 2025"
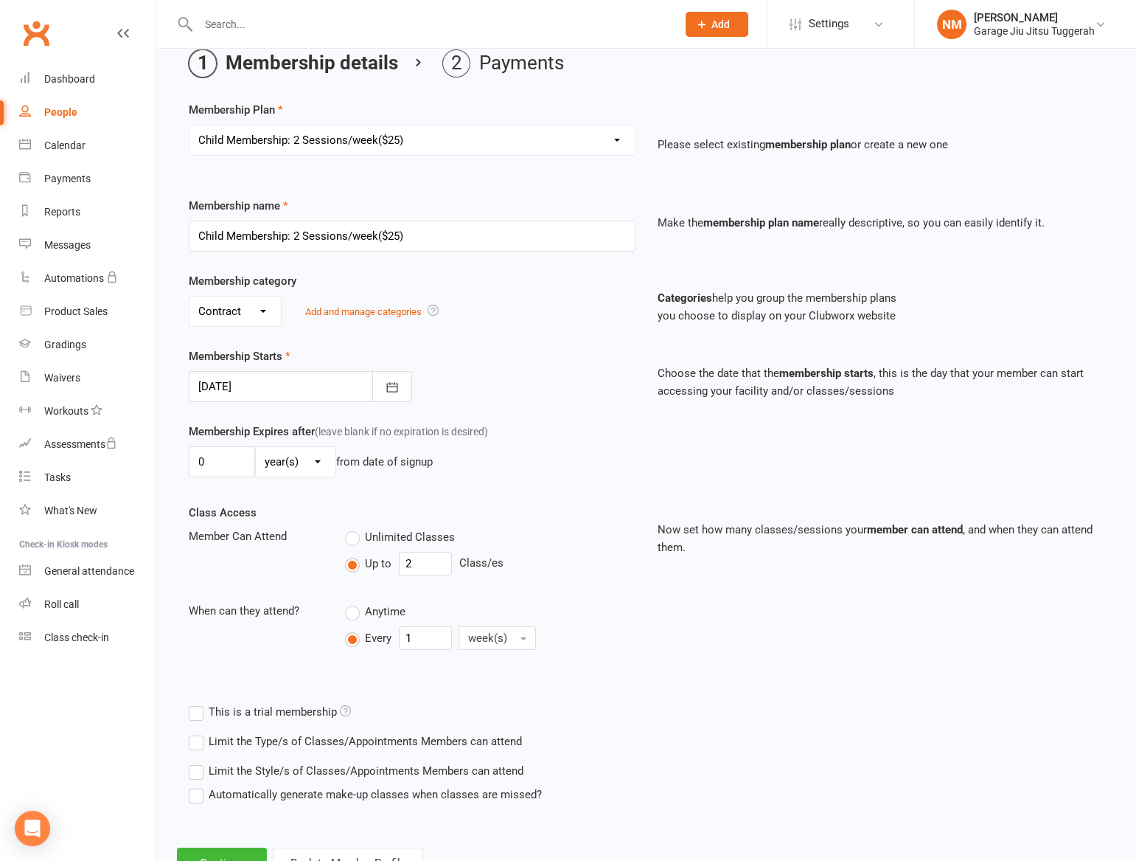
scroll to position [125, 0]
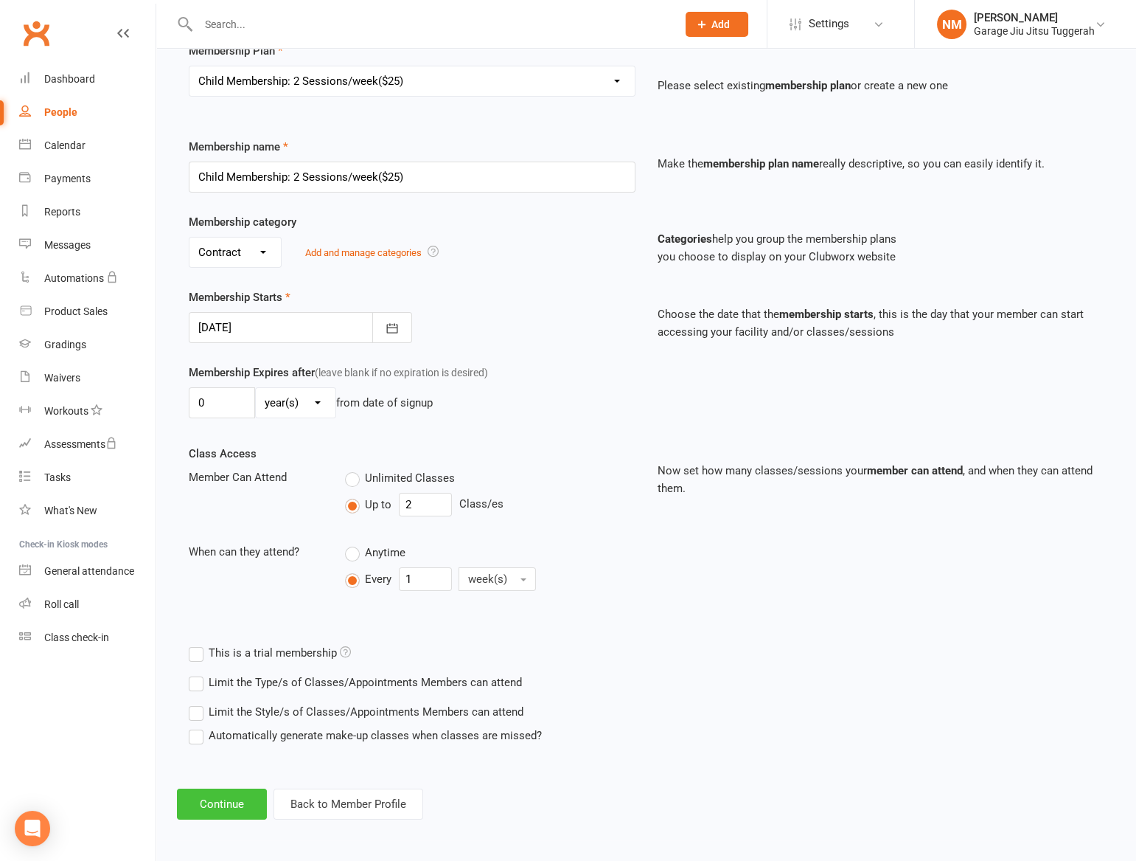
click at [241, 796] on button "Continue" at bounding box center [222, 803] width 90 height 31
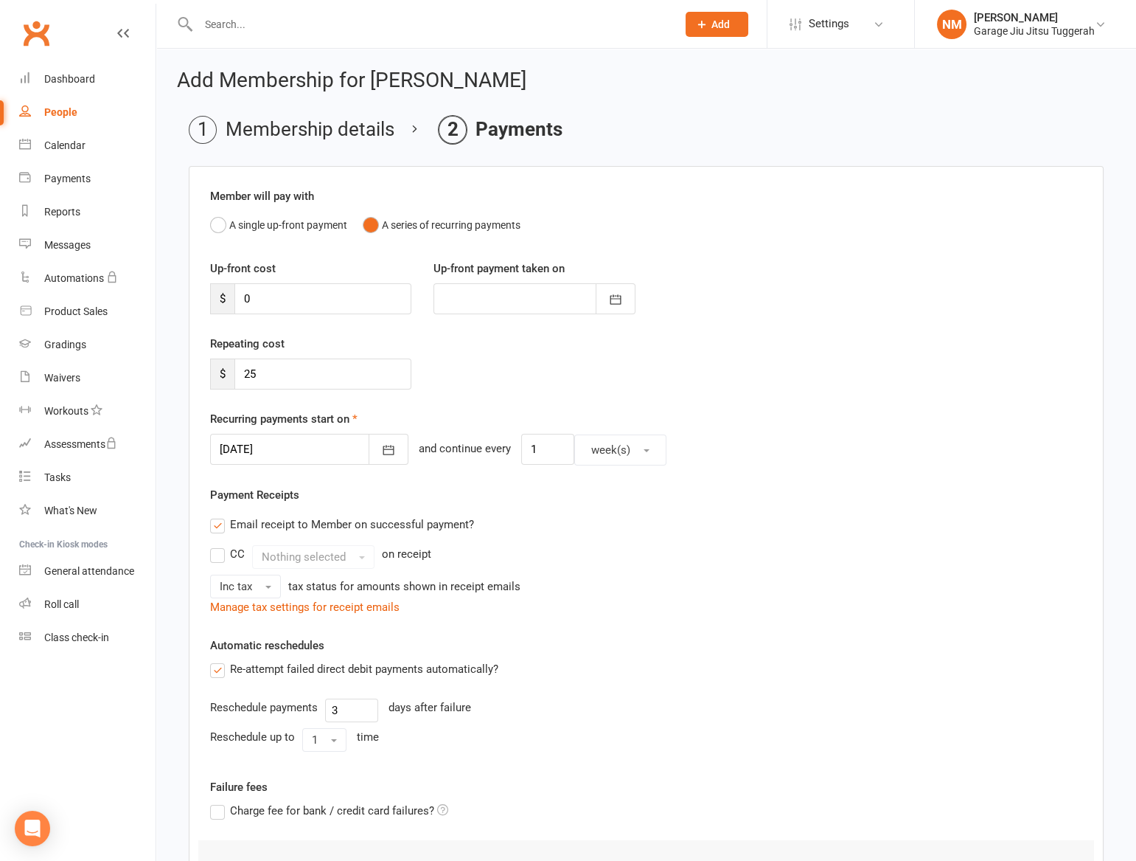
click at [301, 445] on div at bounding box center [309, 449] width 198 height 31
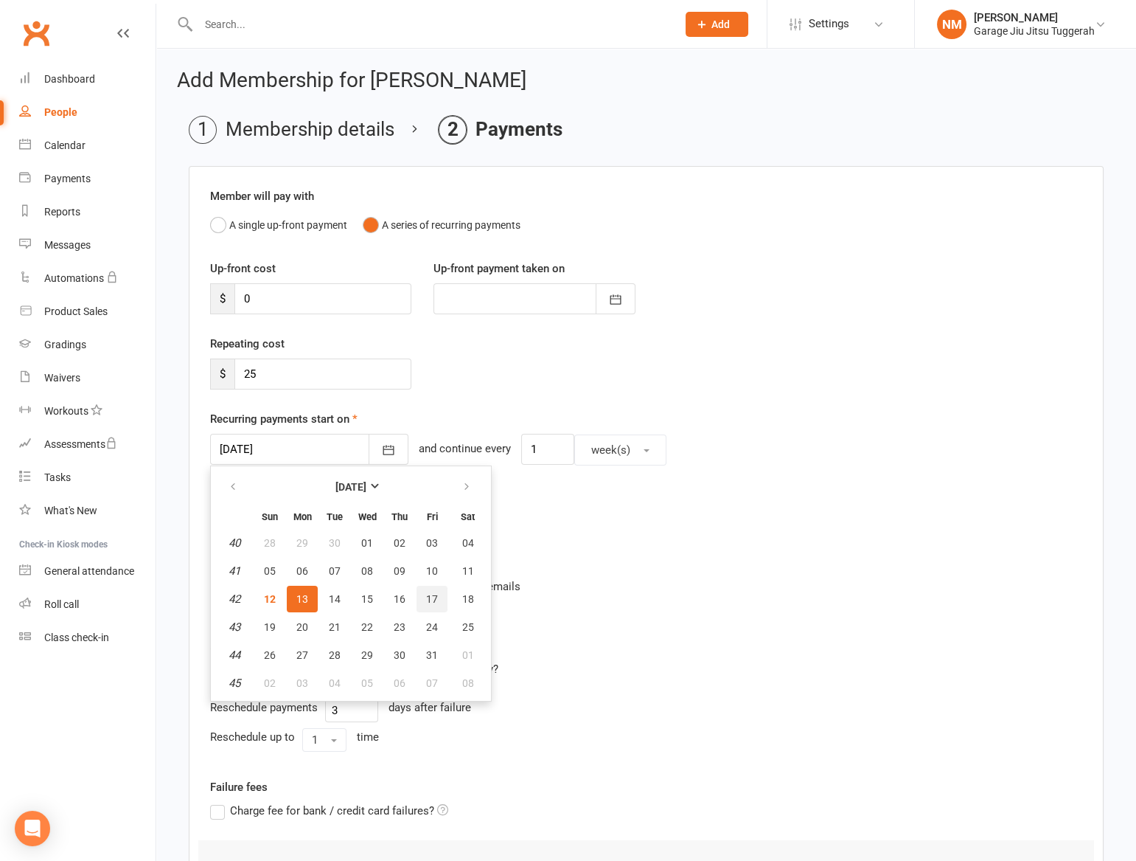
click at [439, 599] on button "17" at bounding box center [432, 598] width 31 height 27
type input "17 Oct 2025"
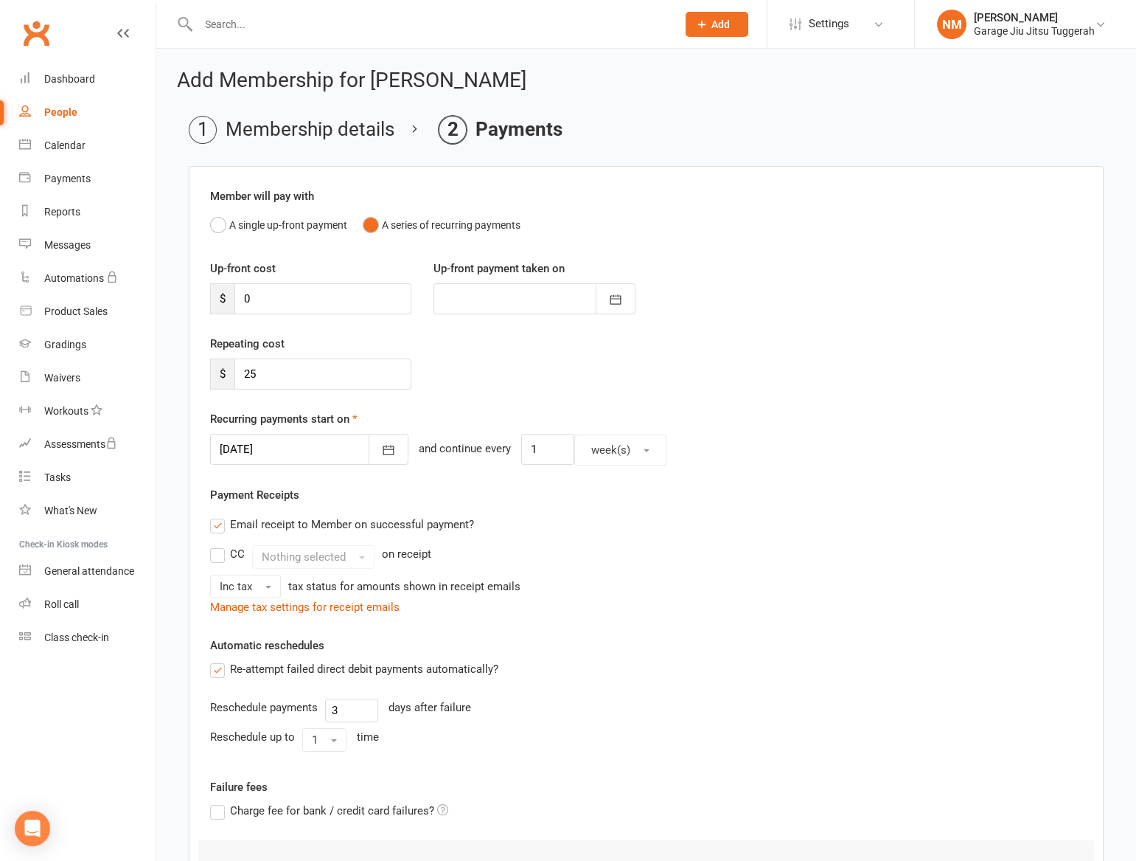
click at [664, 487] on div "Payment Receipts Email receipt to Member on successful payment? CC Nothing sele…" at bounding box center [646, 551] width 872 height 130
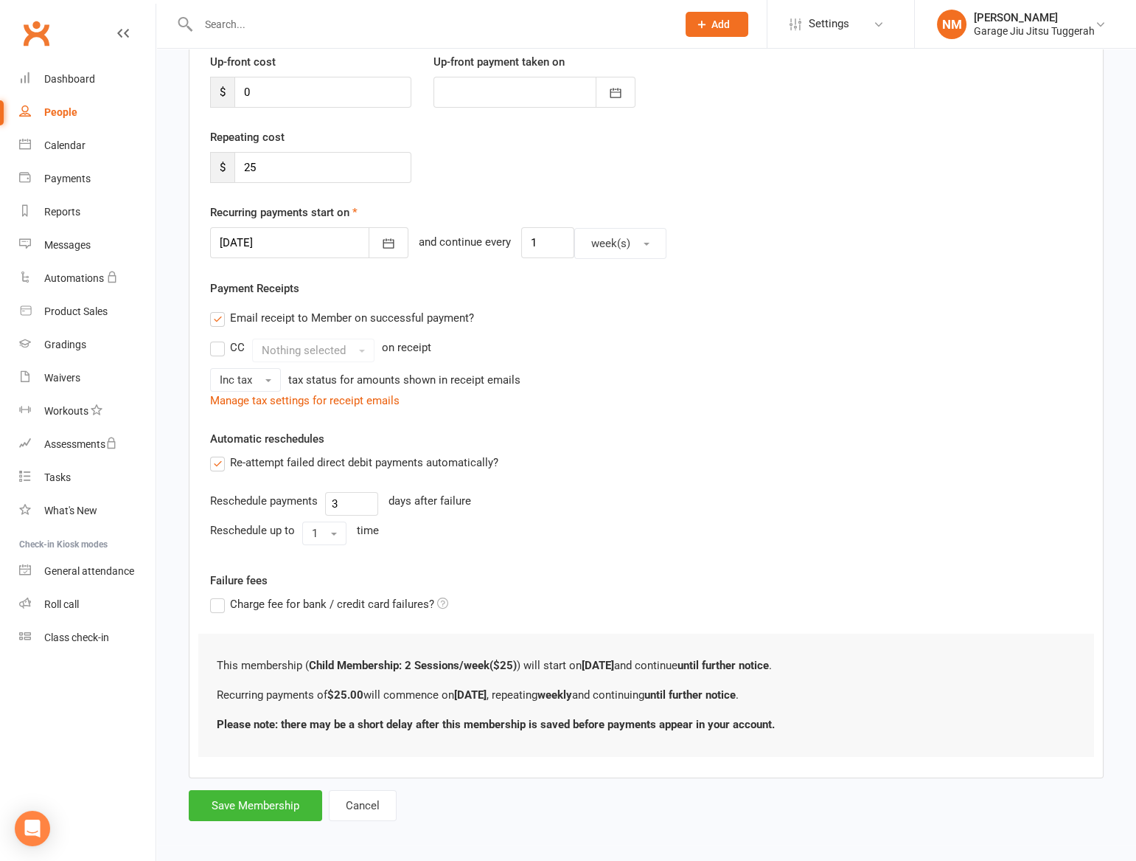
scroll to position [210, 0]
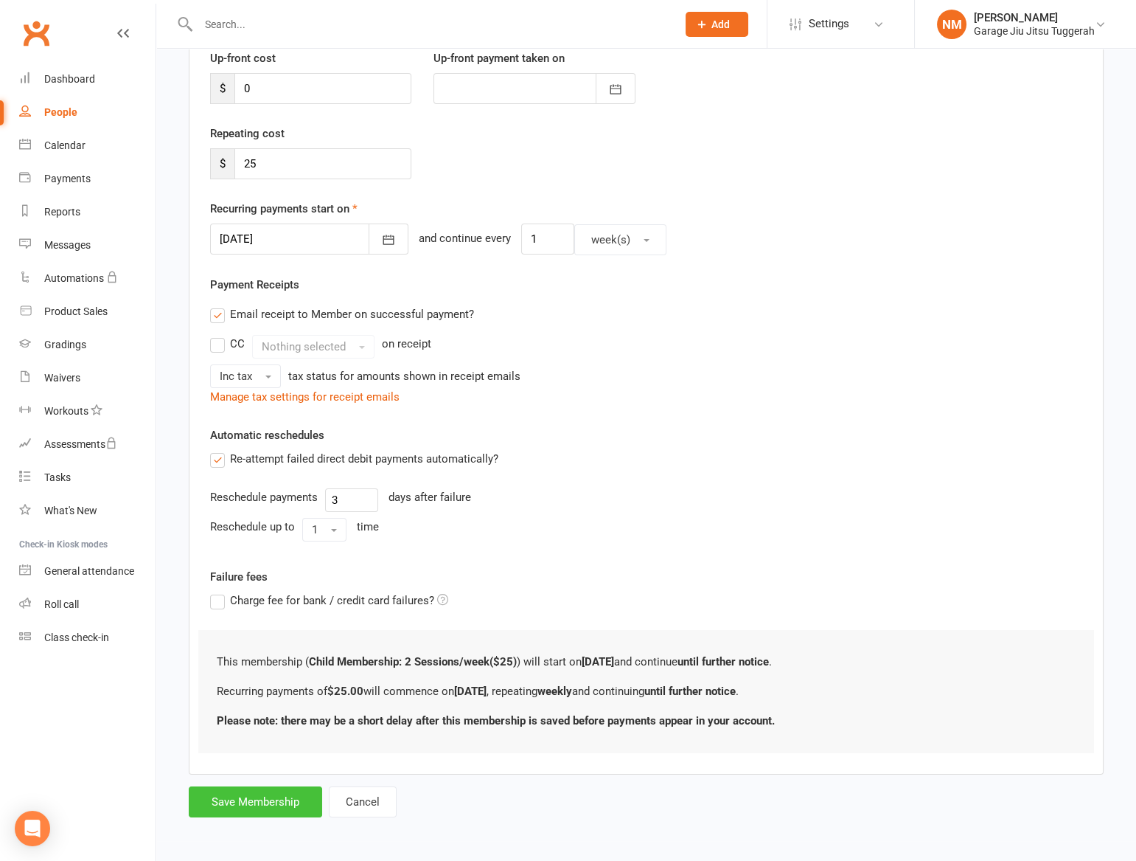
click at [251, 810] on button "Save Membership" at bounding box center [255, 801] width 133 height 31
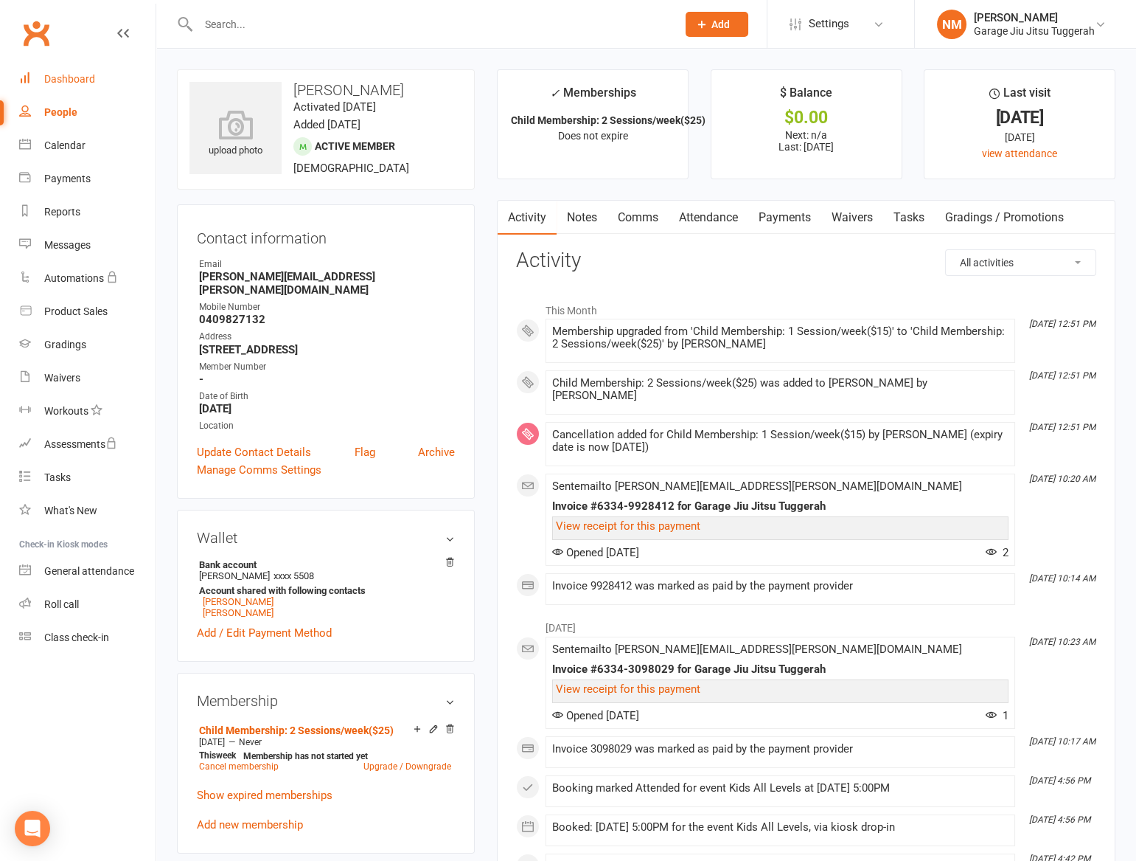
click at [49, 63] on link "Dashboard" at bounding box center [87, 79] width 136 height 33
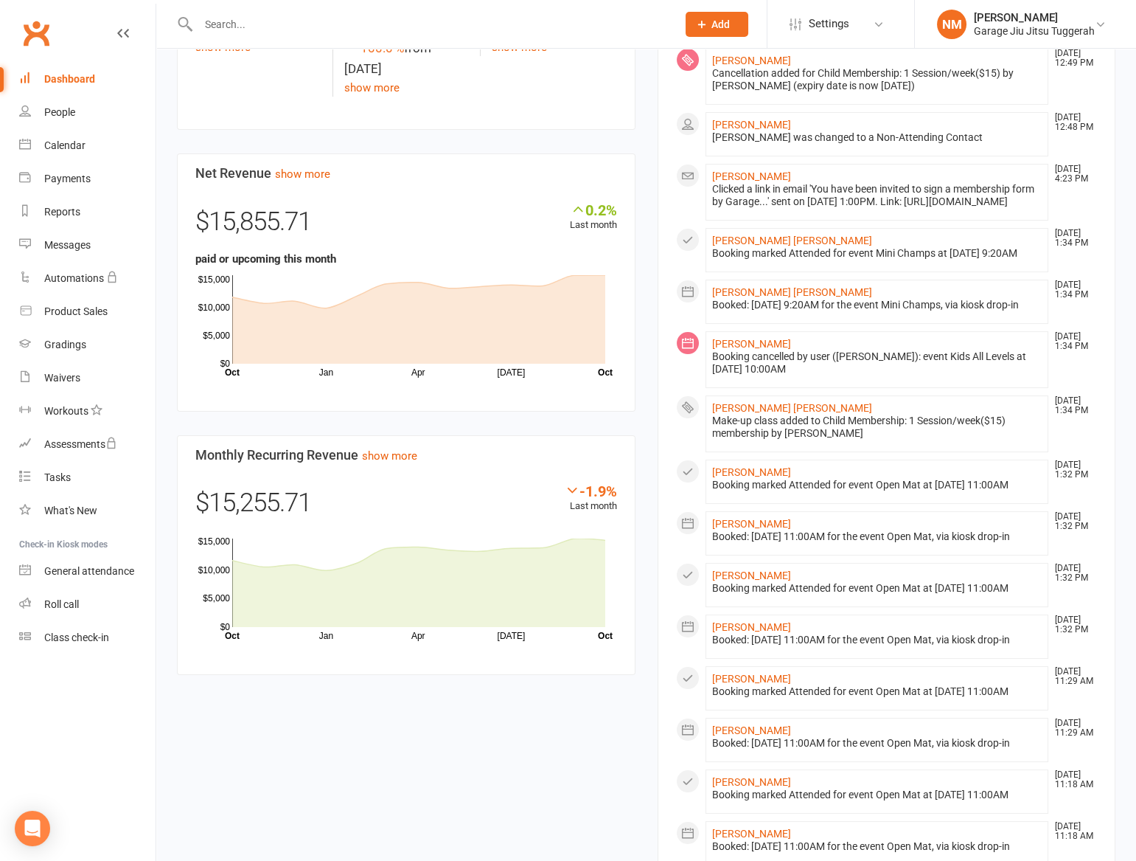
scroll to position [751, 0]
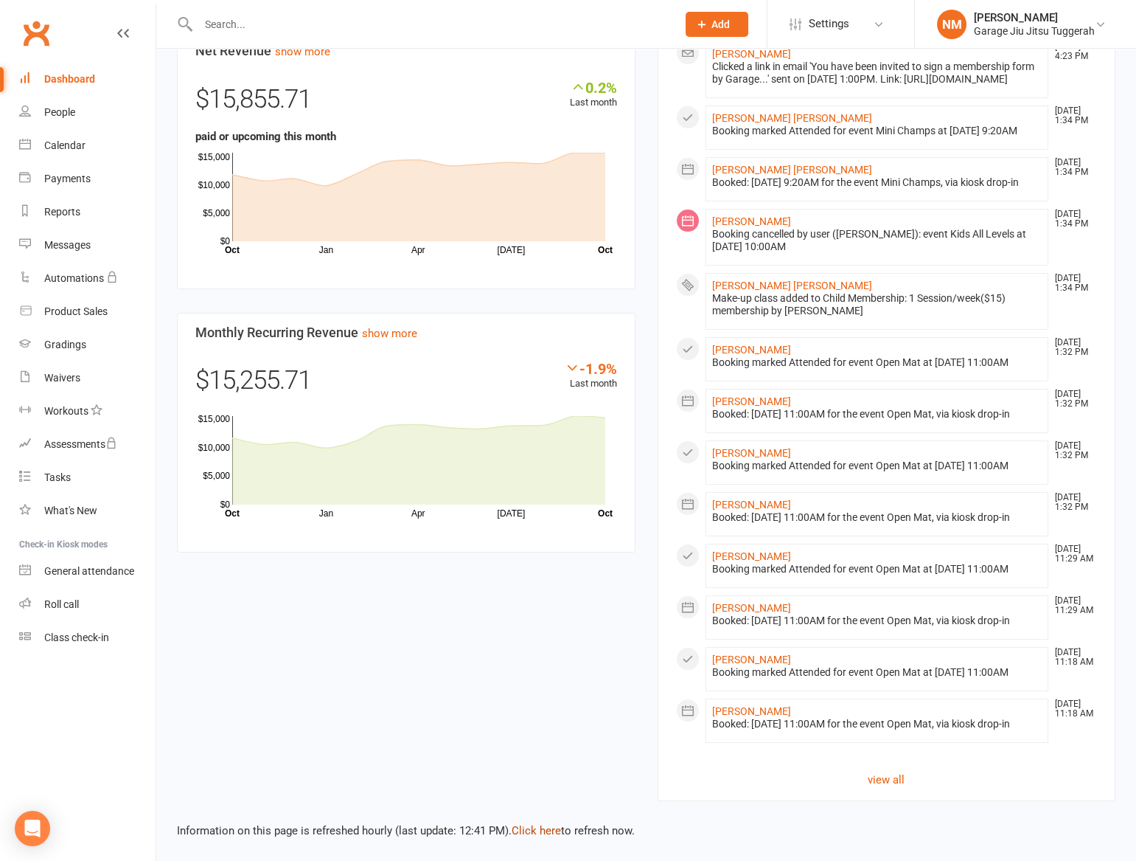
click at [538, 825] on link "Click here" at bounding box center [536, 830] width 49 height 13
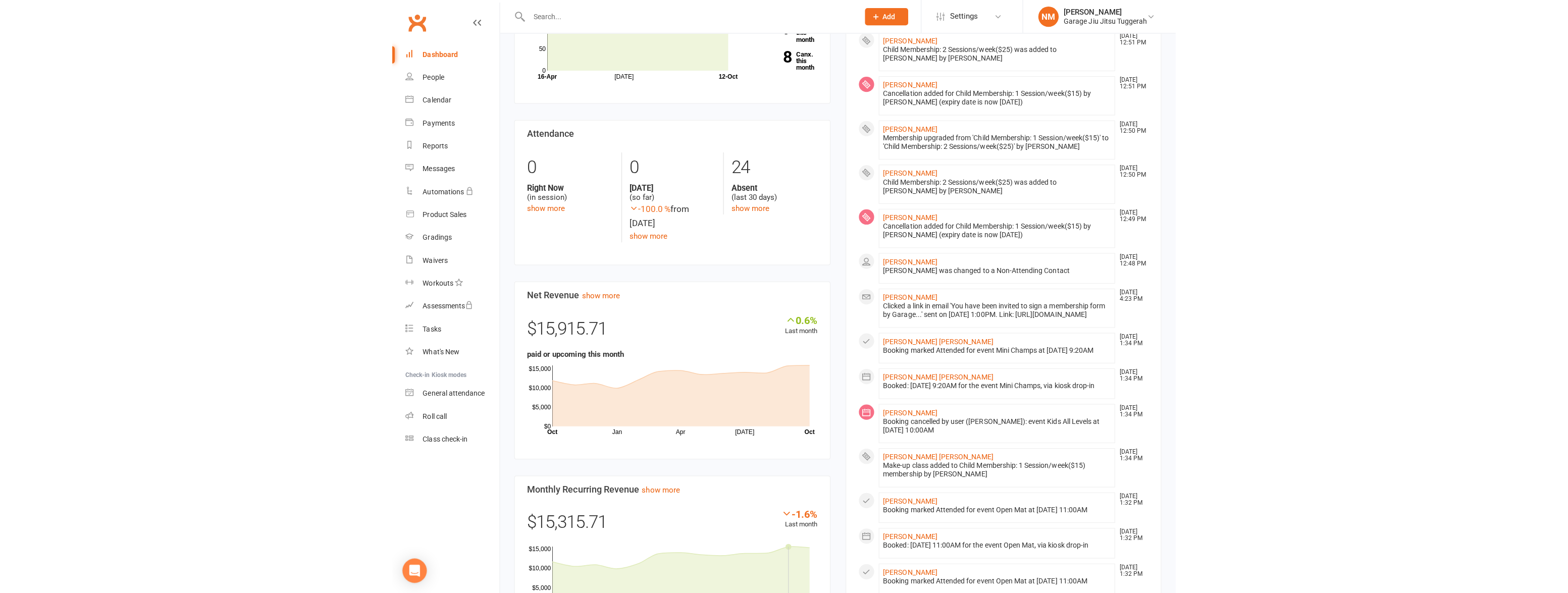
scroll to position [0, 0]
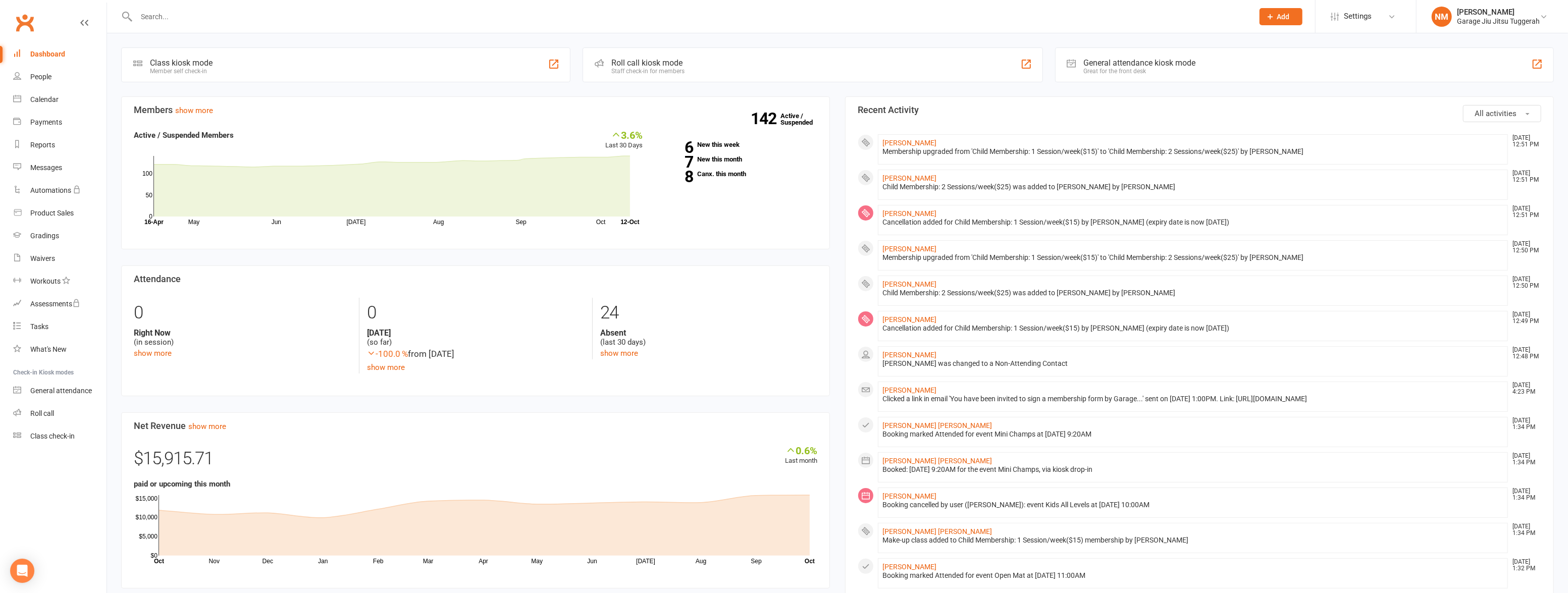
click at [230, 14] on input "text" at bounding box center [690, 16] width 1113 height 14
type input "benton"
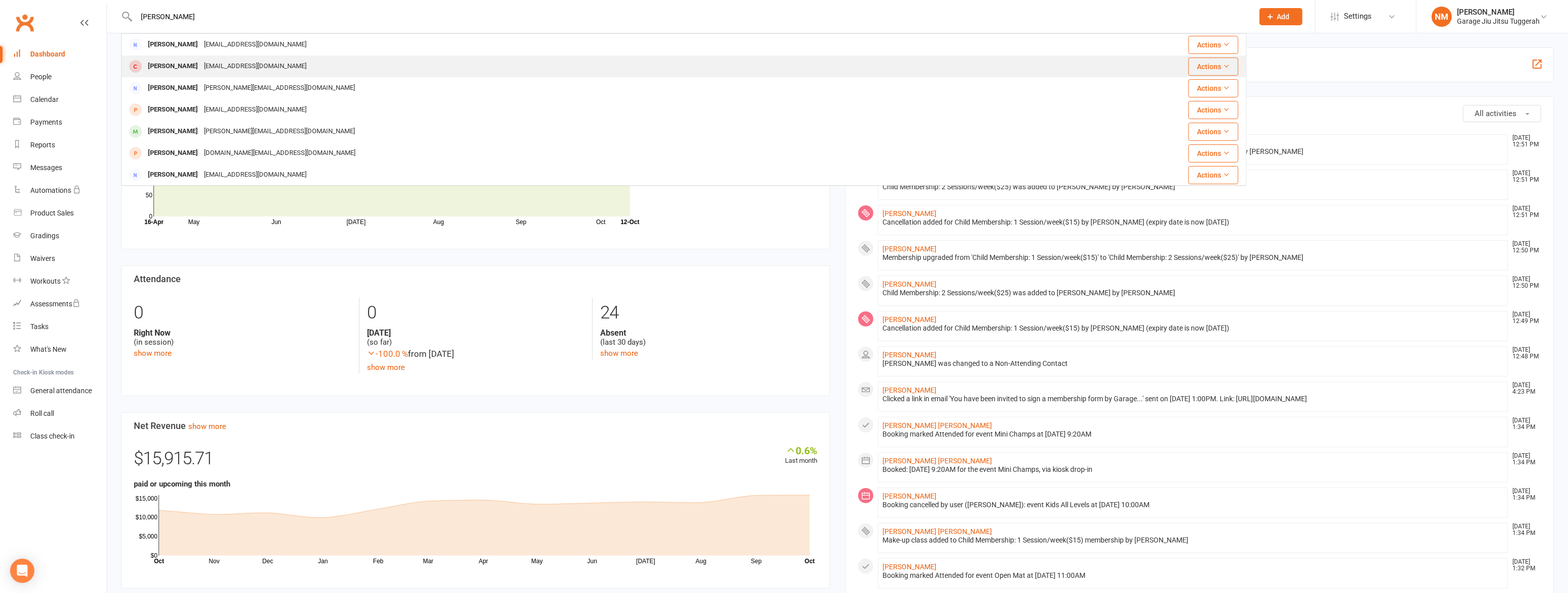
click at [218, 66] on div "dannyelle.benton37@gmail.com" at bounding box center [255, 66] width 109 height 14
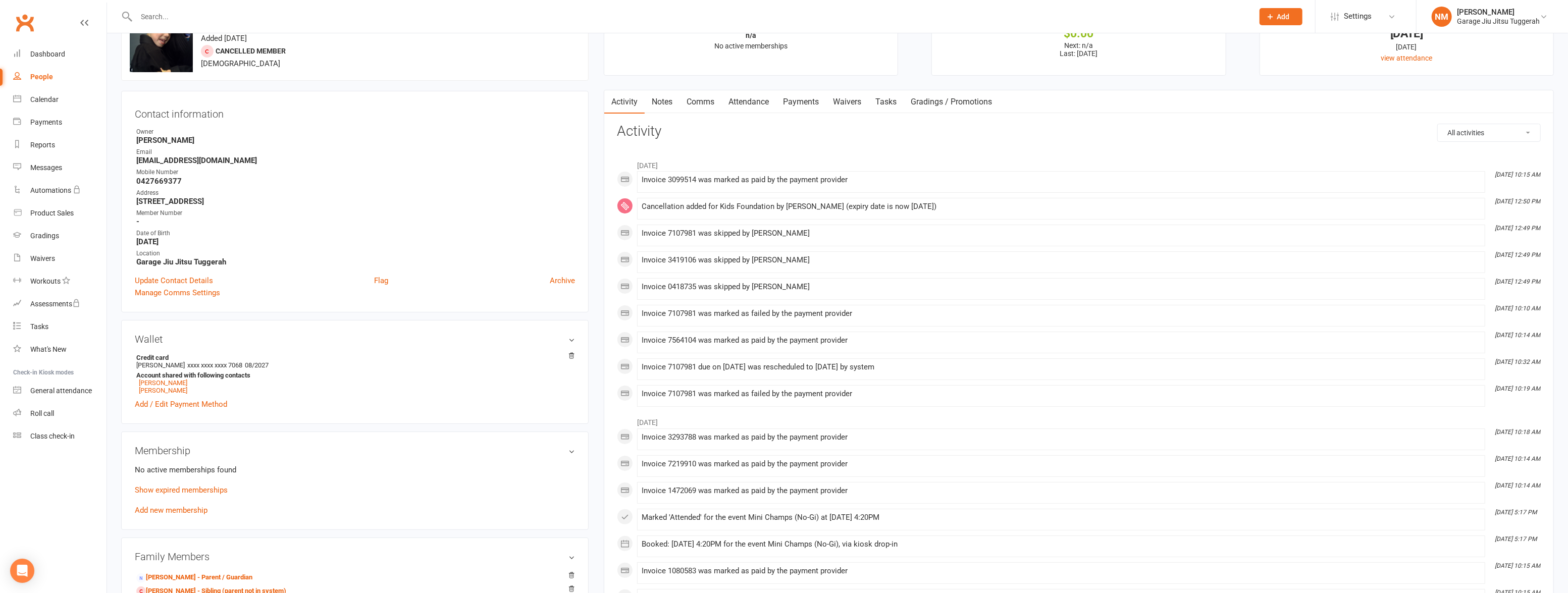
scroll to position [45, 0]
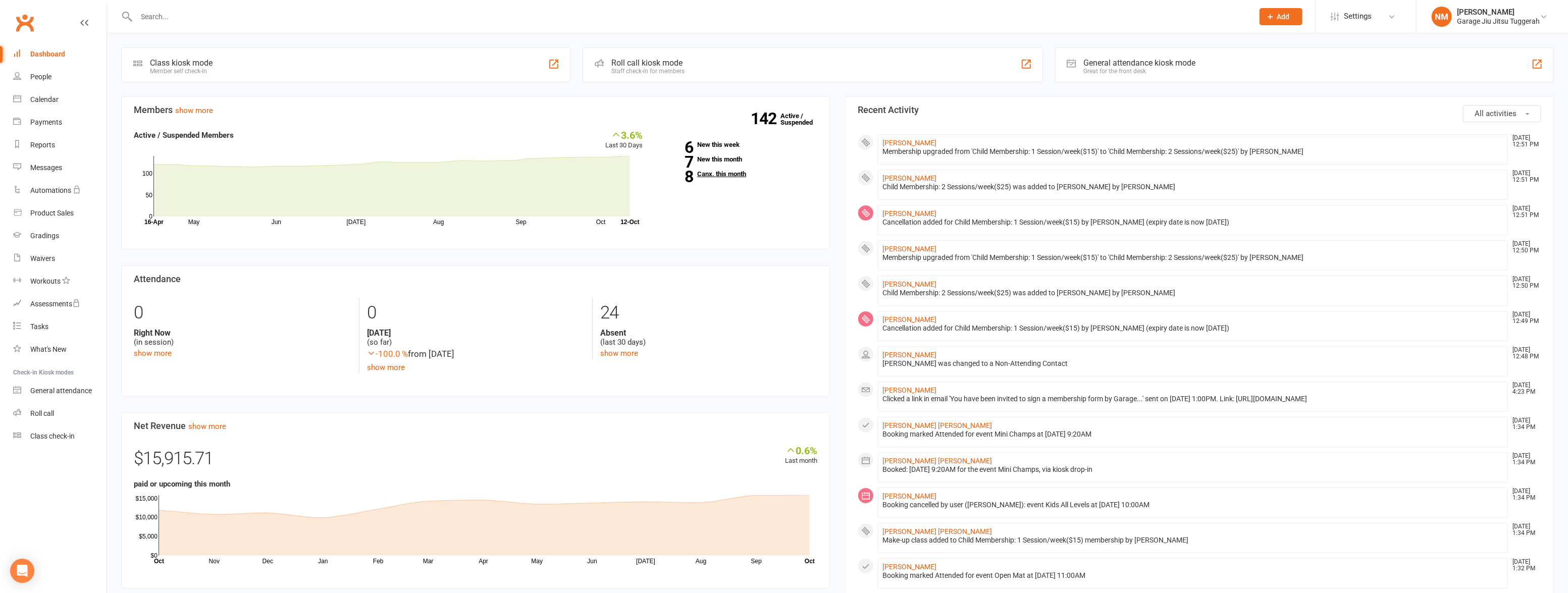
click at [708, 173] on link "8 Canx. this month" at bounding box center [737, 174] width 160 height 7
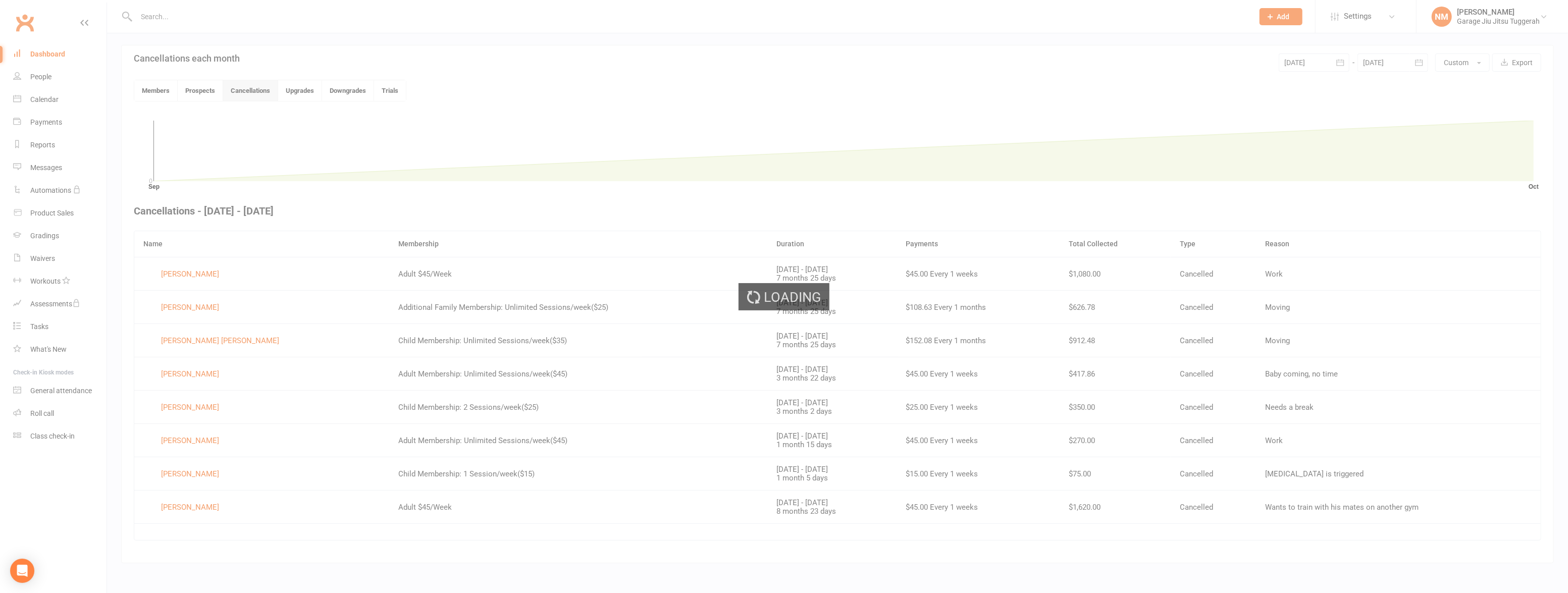
scroll to position [217, 0]
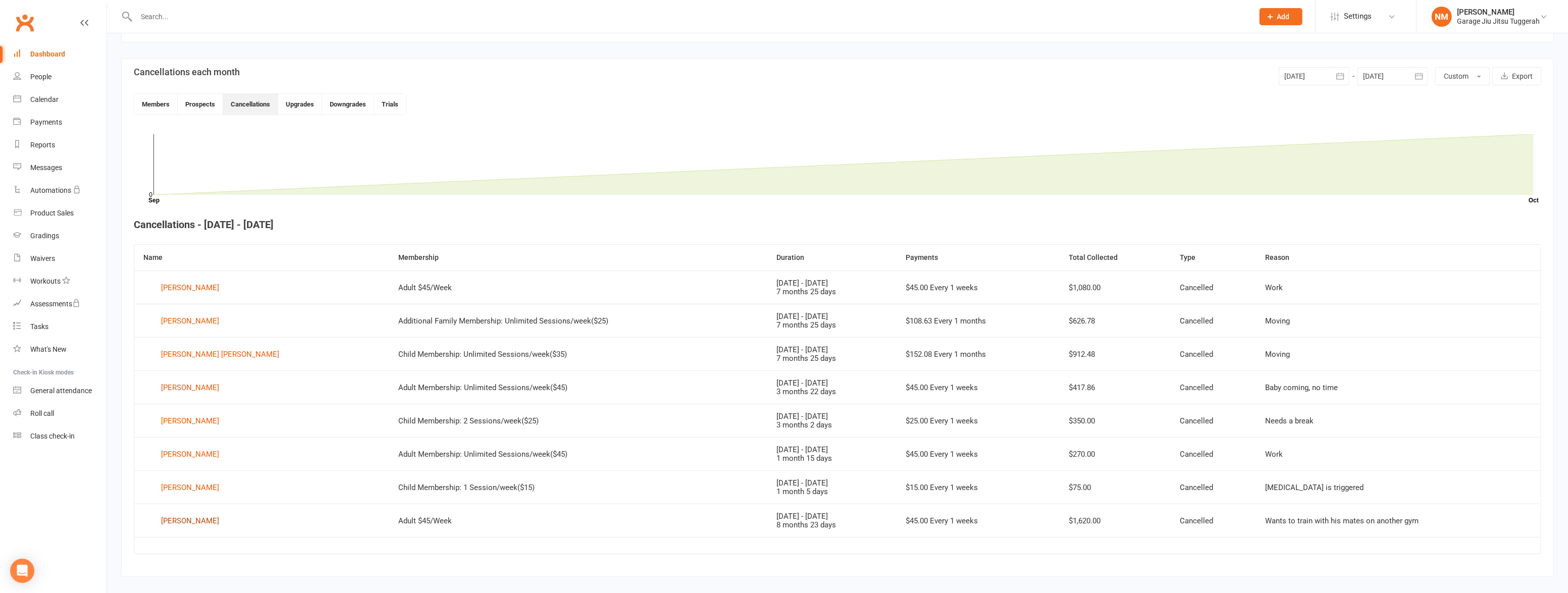
click at [188, 523] on div "Austen Leete" at bounding box center [190, 521] width 58 height 15
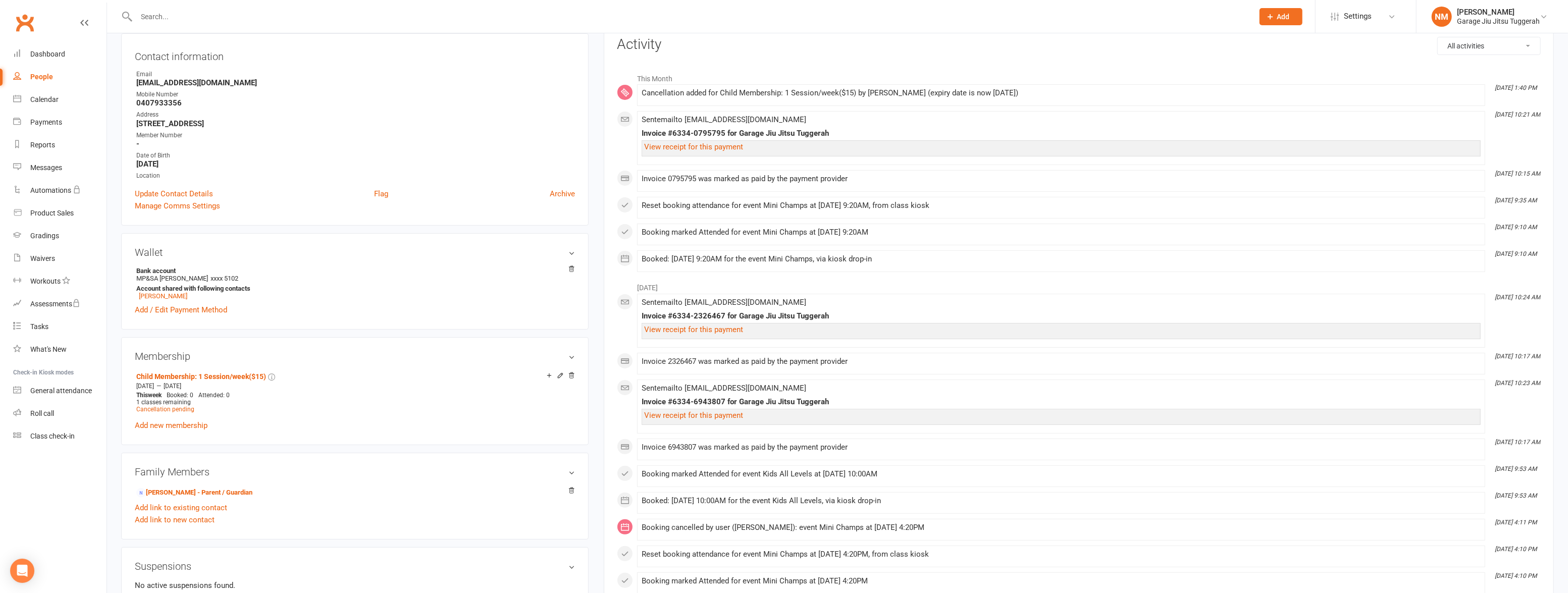
scroll to position [138, 0]
